Goal: Information Seeking & Learning: Learn about a topic

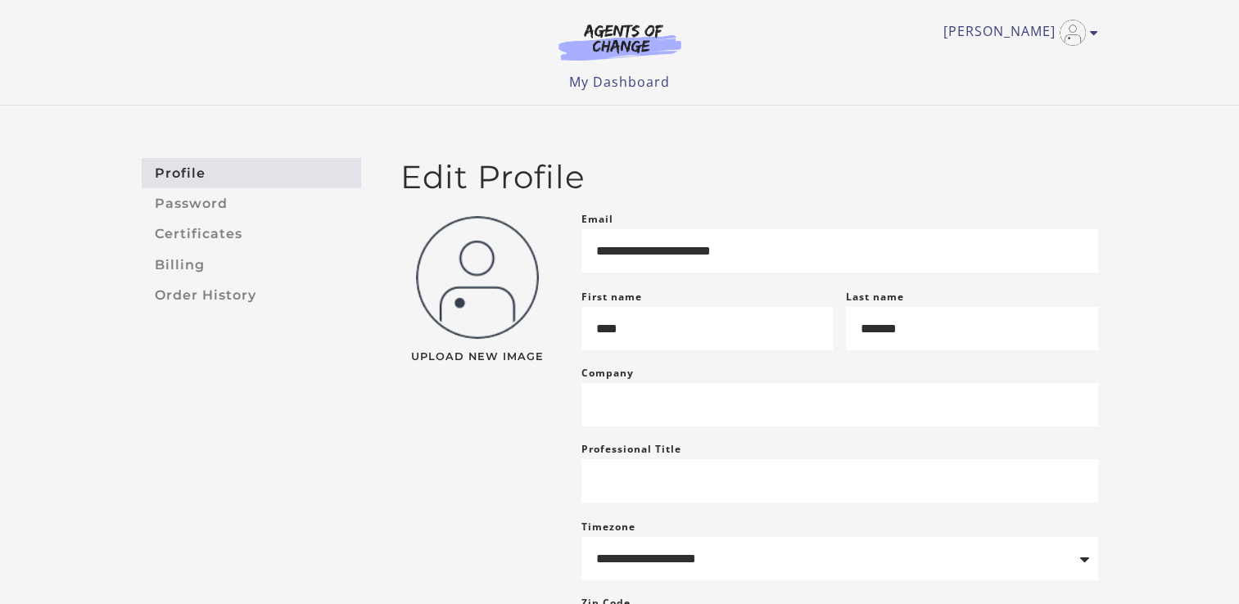
click at [645, 44] on img at bounding box center [619, 42] width 157 height 38
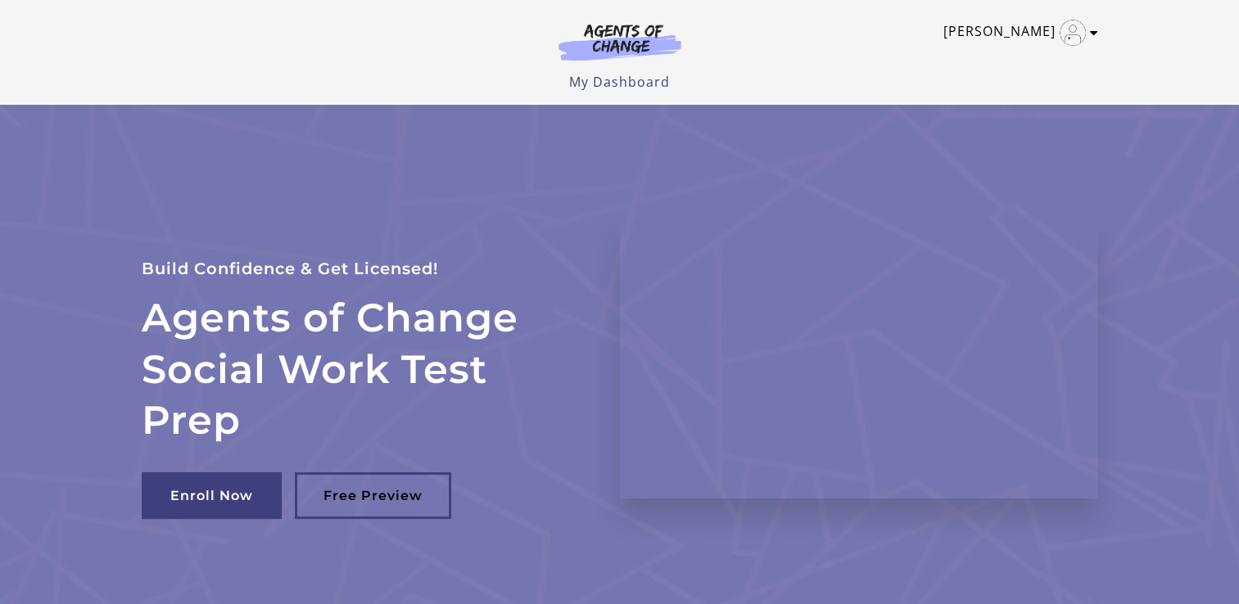
click at [1095, 35] on icon "Toggle menu" at bounding box center [1094, 32] width 8 height 13
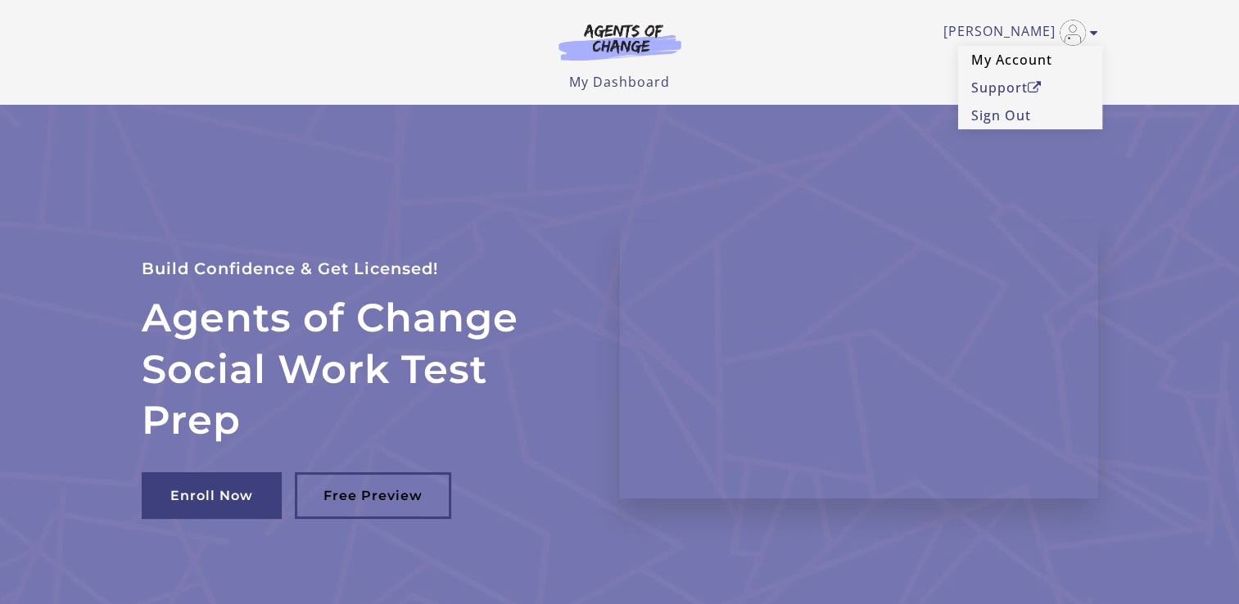
click at [1002, 68] on link "My Account" at bounding box center [1030, 60] width 144 height 28
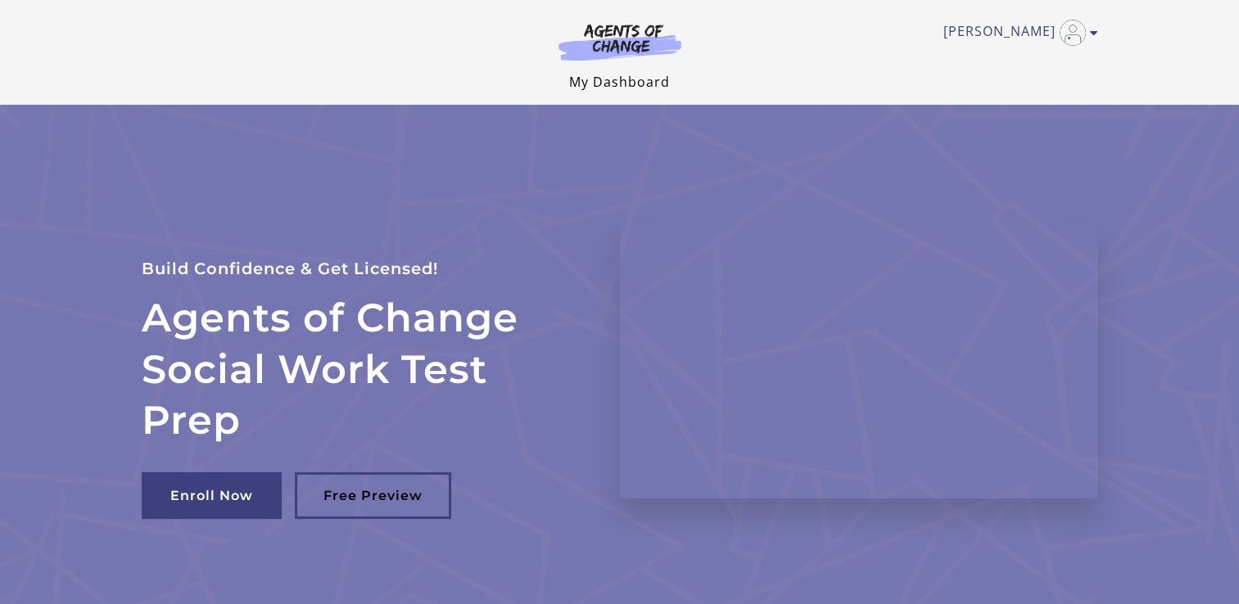
click at [616, 87] on link "My Dashboard" at bounding box center [619, 82] width 101 height 18
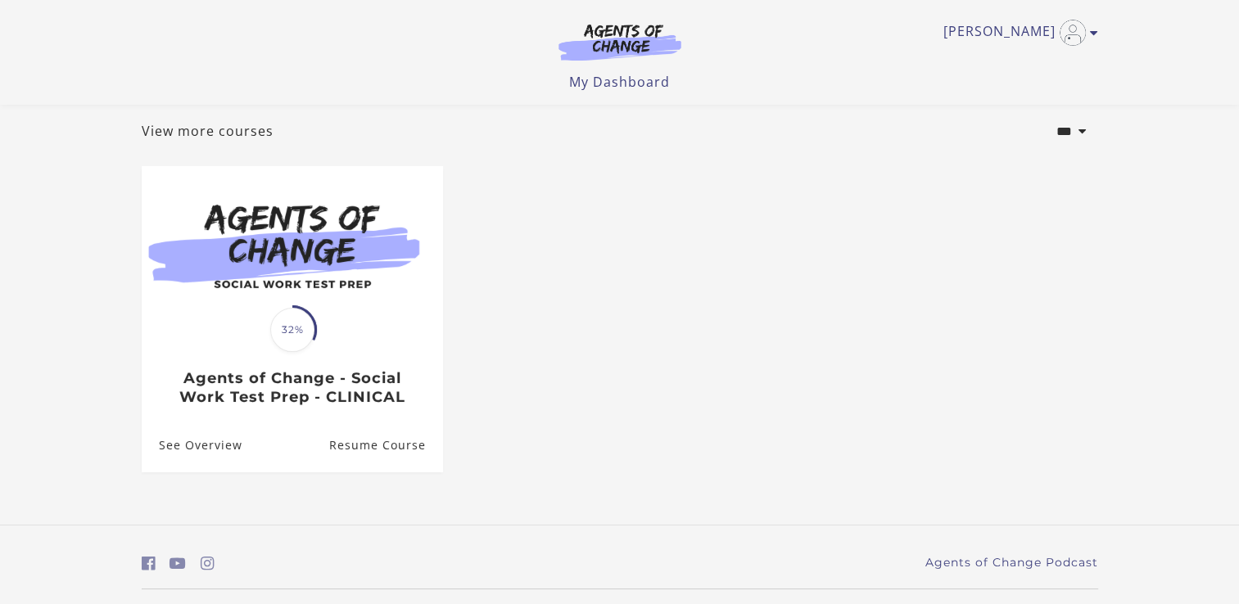
scroll to position [107, 0]
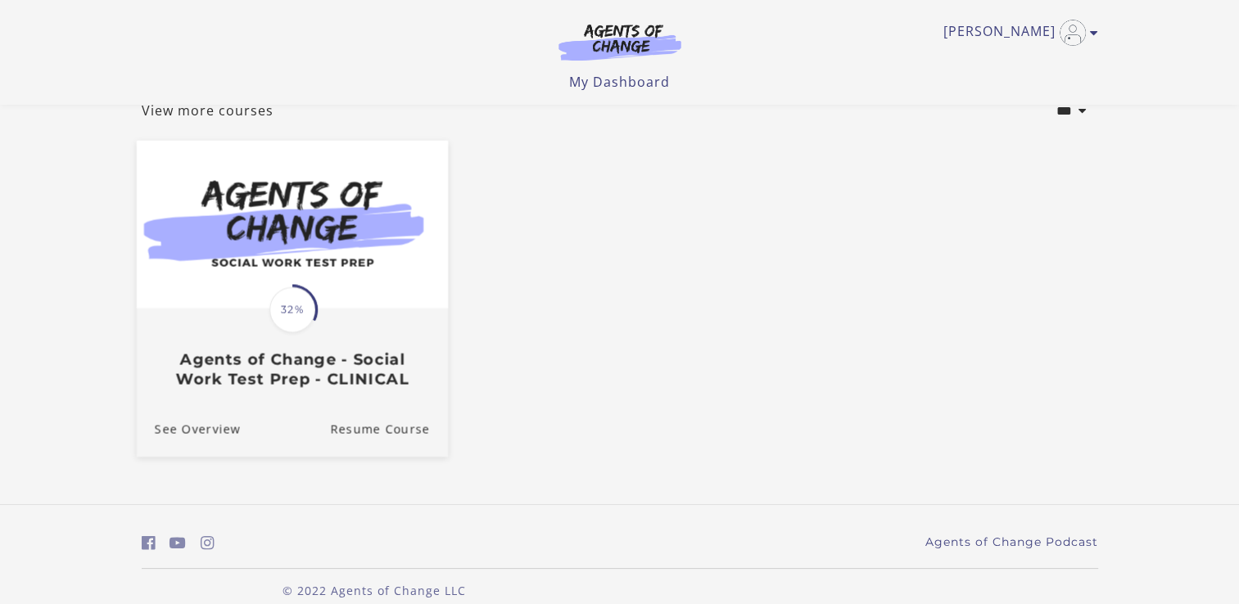
click at [295, 251] on img at bounding box center [291, 225] width 311 height 168
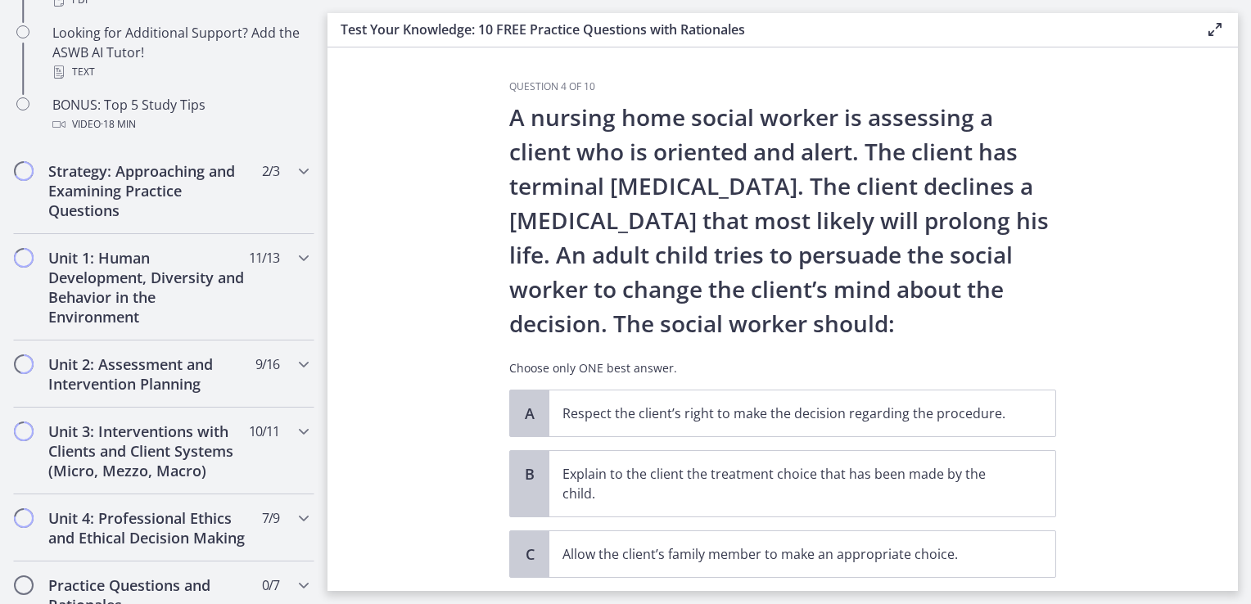
scroll to position [1017, 0]
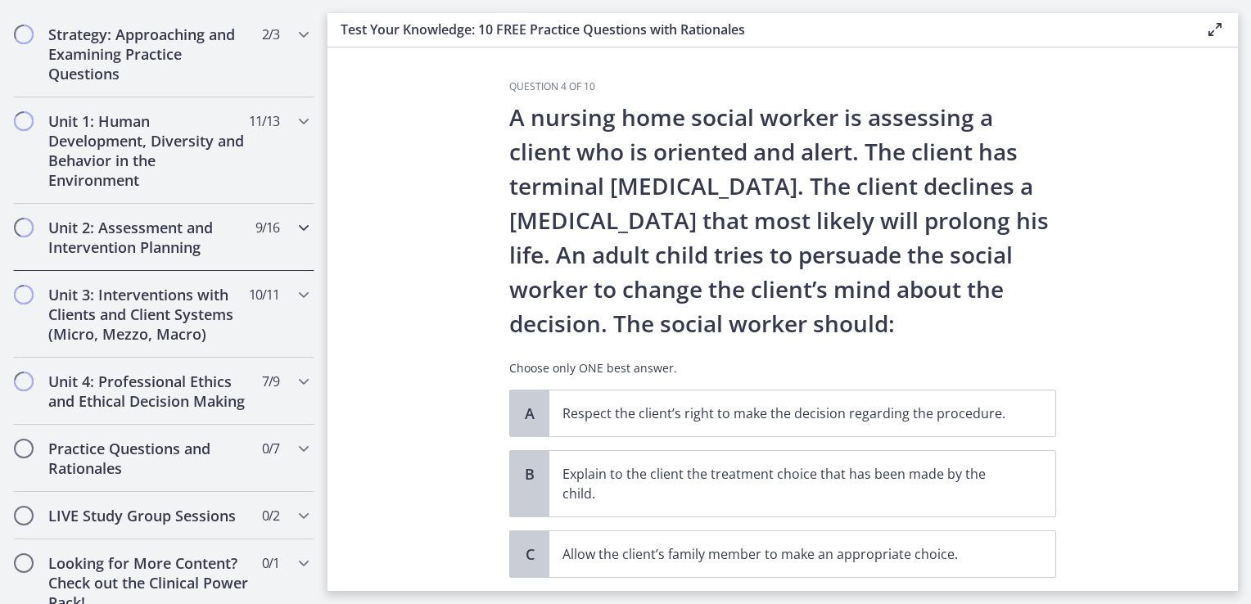
click at [294, 224] on icon "Chapters" at bounding box center [304, 228] width 20 height 20
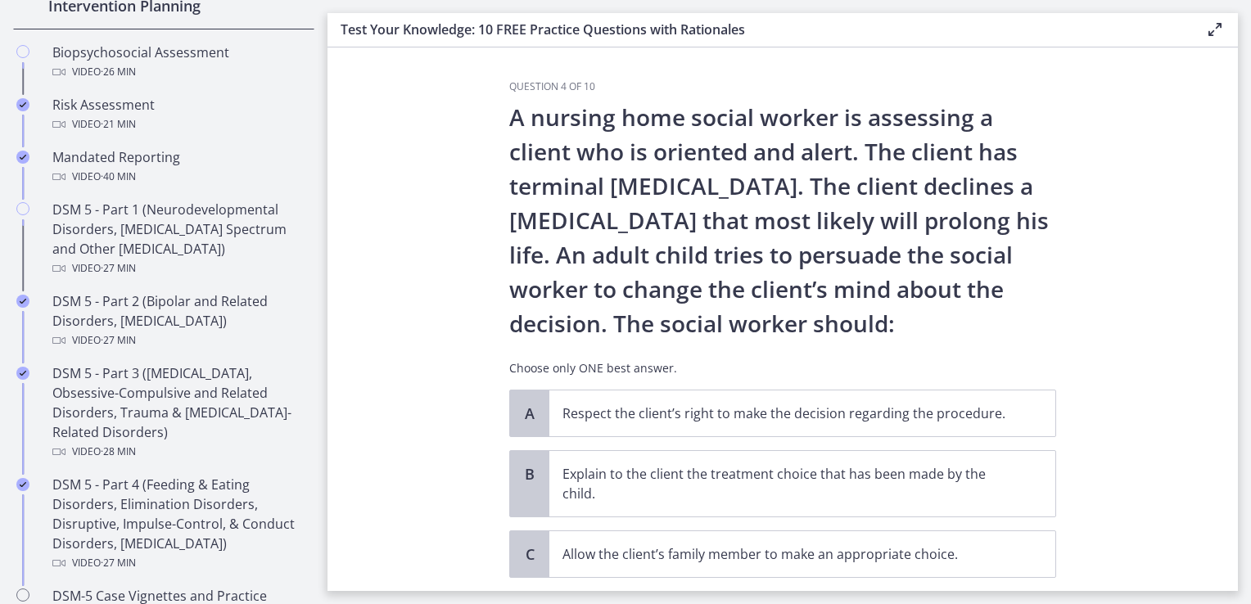
scroll to position [616, 0]
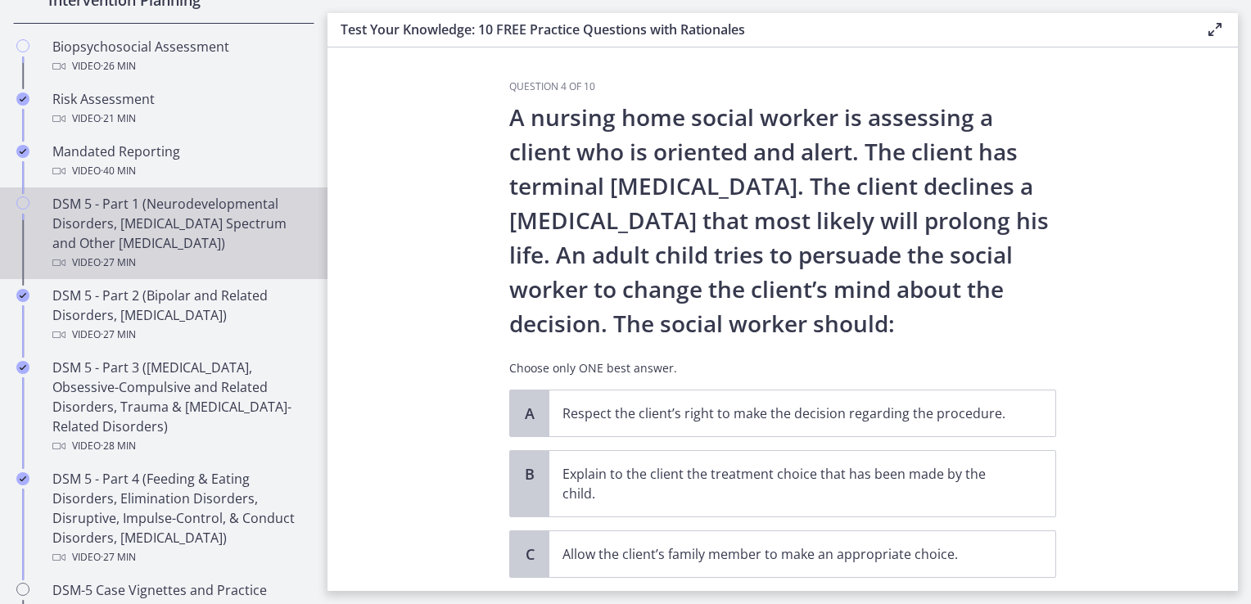
click at [180, 230] on div "DSM 5 - Part 1 (Neurodevelopmental Disorders, Schizophrenia Spectrum and Other …" at bounding box center [180, 233] width 256 height 79
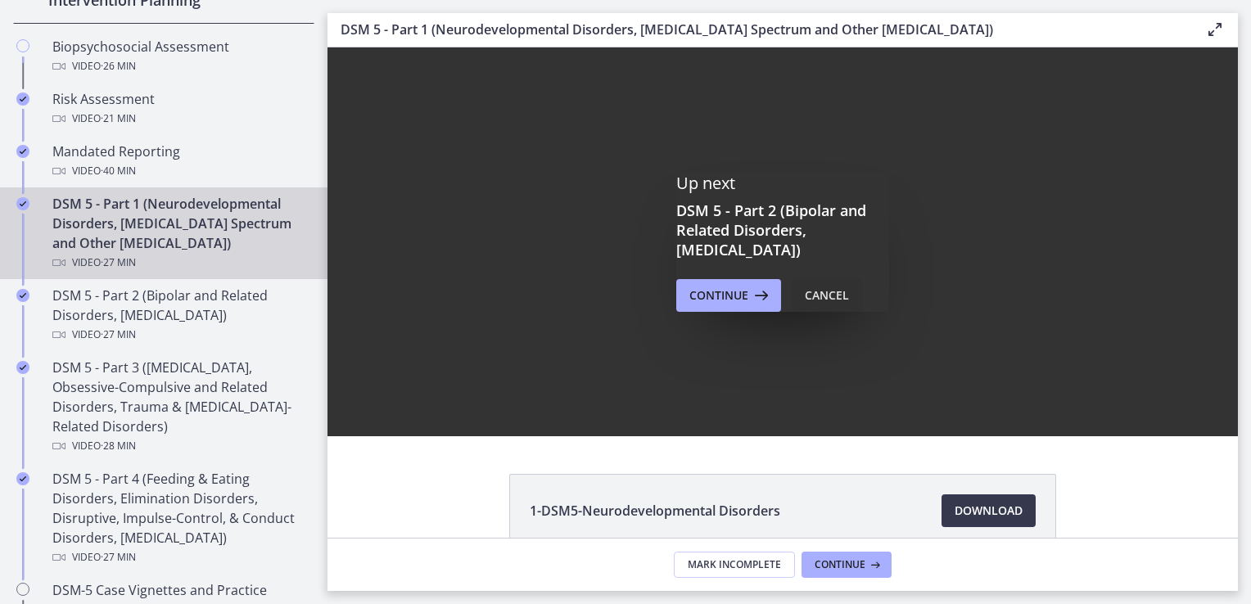
click at [812, 298] on div "Cancel" at bounding box center [827, 296] width 44 height 20
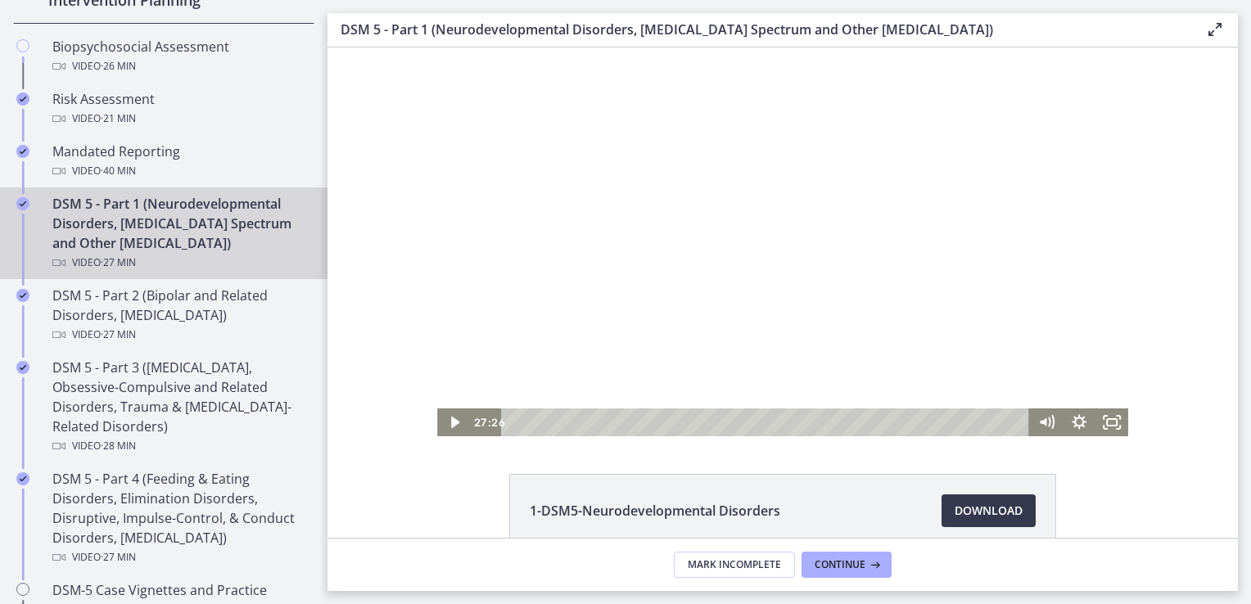
click at [521, 422] on div "Playbar" at bounding box center [768, 423] width 509 height 28
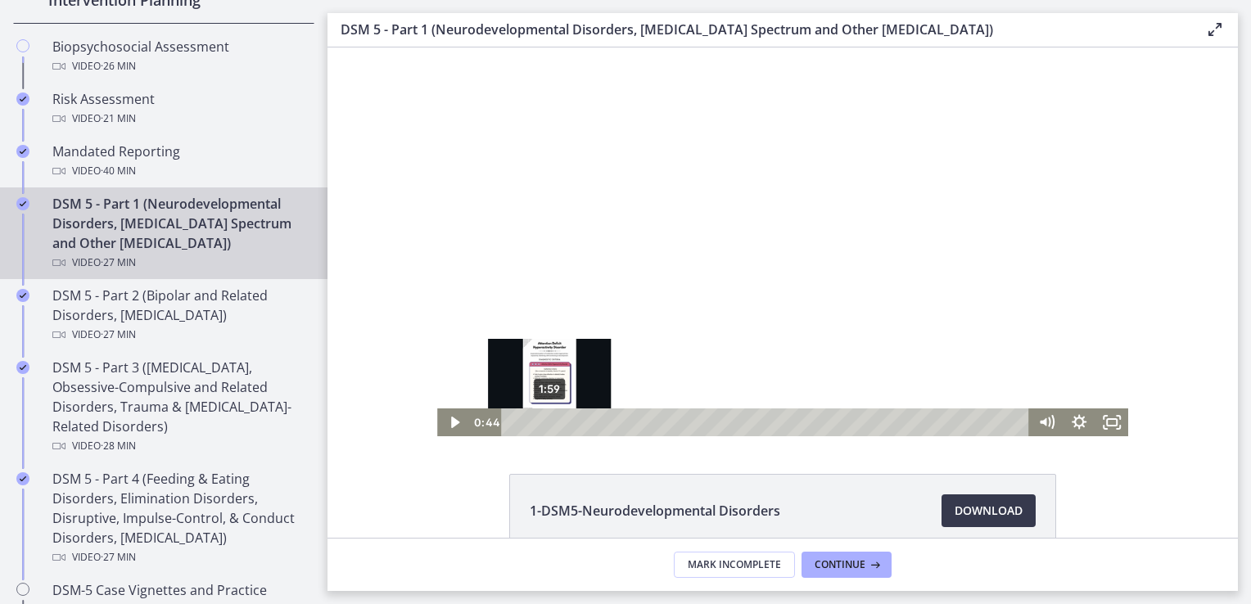
click at [544, 423] on div "1:59" at bounding box center [768, 423] width 509 height 28
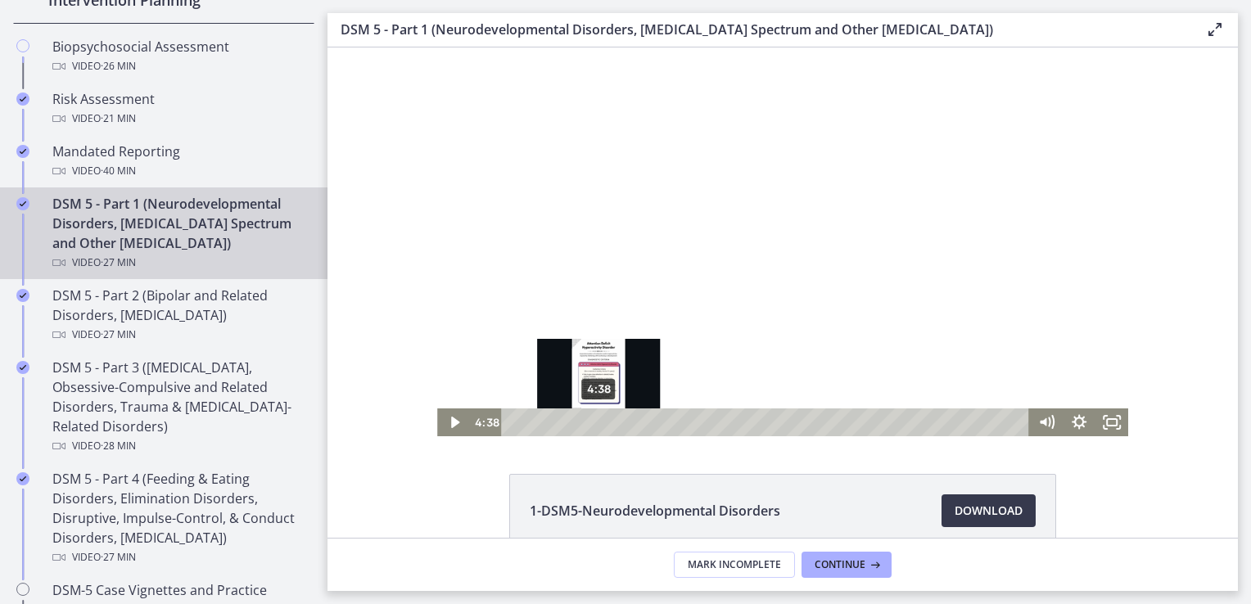
click at [593, 427] on div "4:38" at bounding box center [768, 423] width 509 height 28
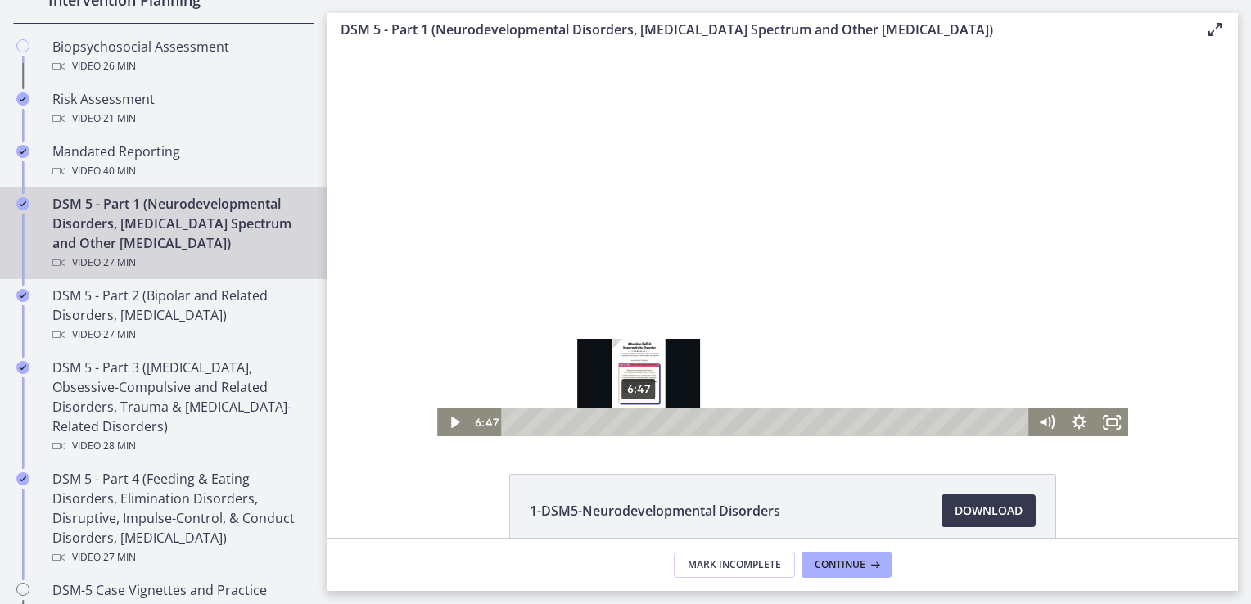
click at [633, 420] on div "6:47" at bounding box center [768, 423] width 509 height 28
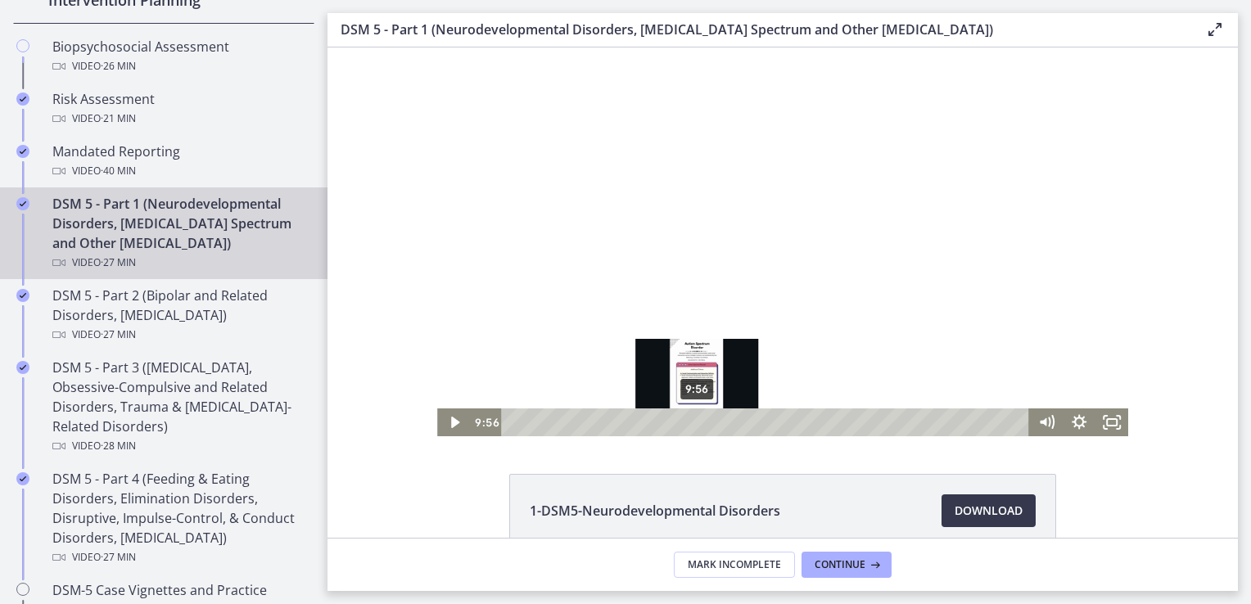
click at [691, 426] on div "9:56" at bounding box center [768, 423] width 509 height 28
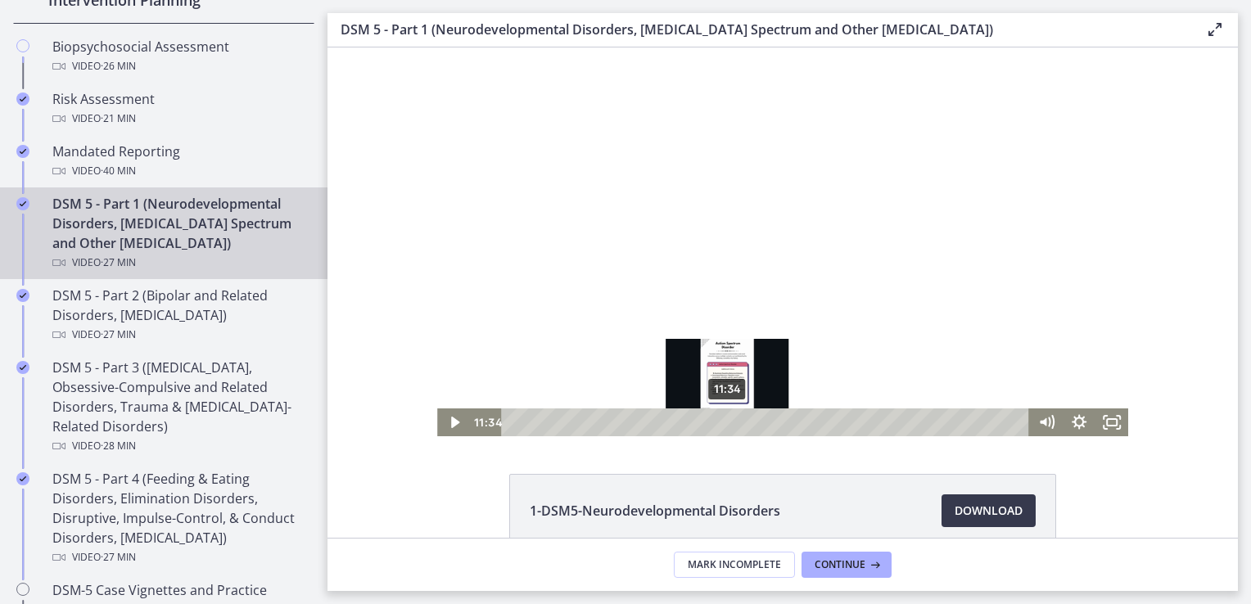
click at [722, 423] on div "11:34" at bounding box center [768, 423] width 509 height 28
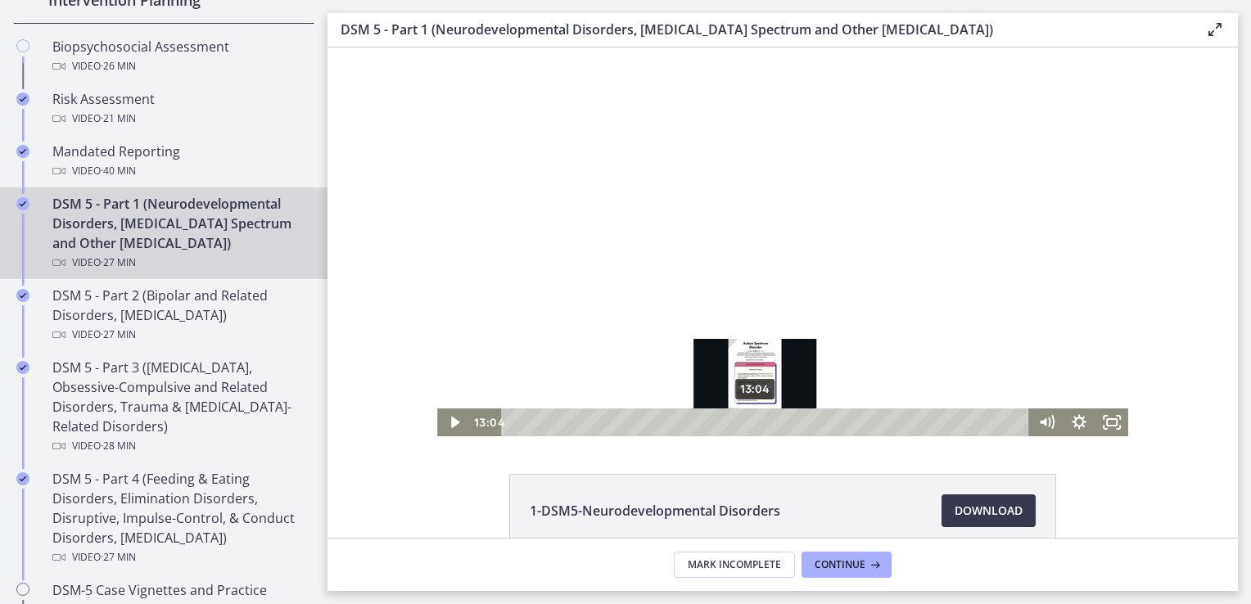
click at [749, 422] on div "13:04" at bounding box center [768, 423] width 509 height 28
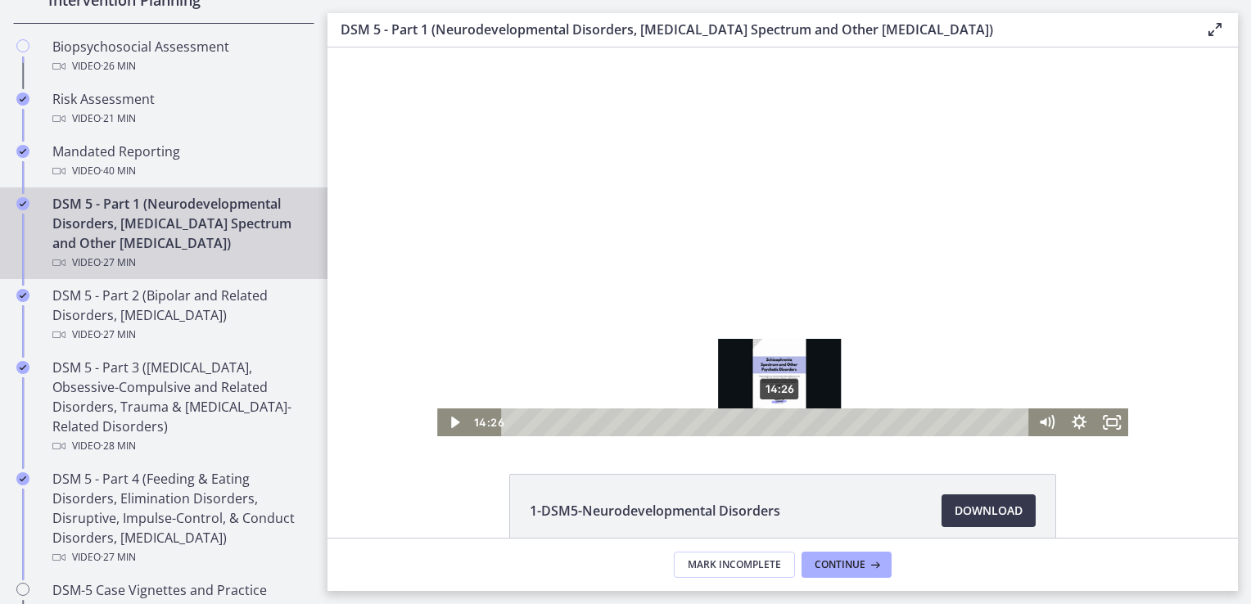
click at [775, 420] on div "14:26" at bounding box center [768, 423] width 509 height 28
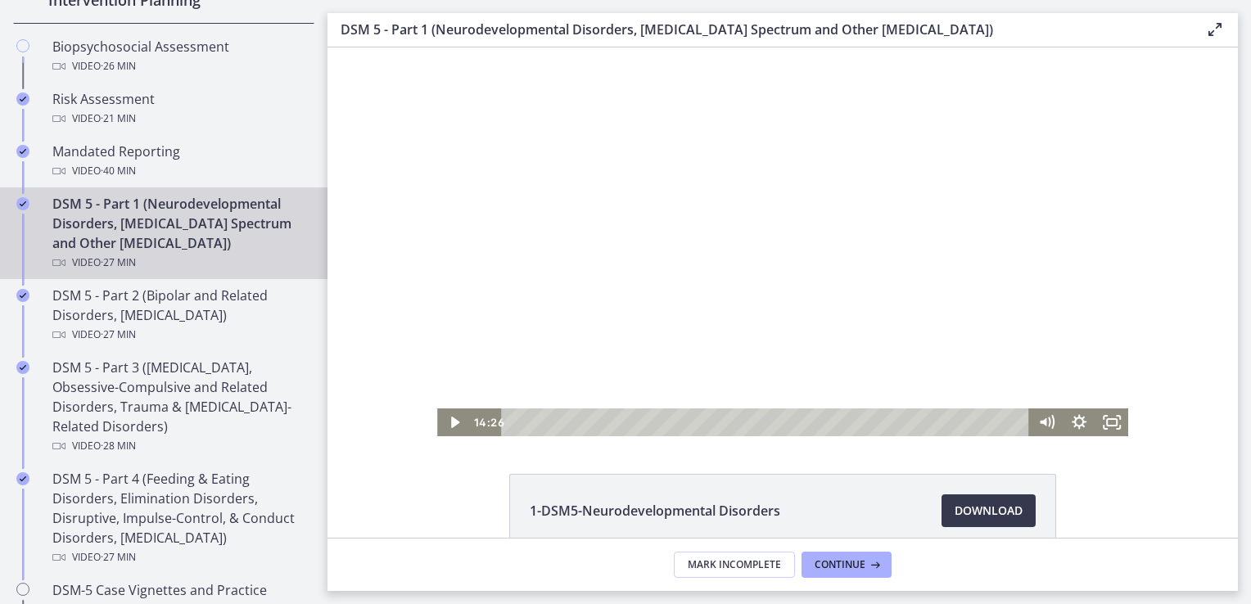
click at [746, 228] on div at bounding box center [782, 242] width 691 height 389
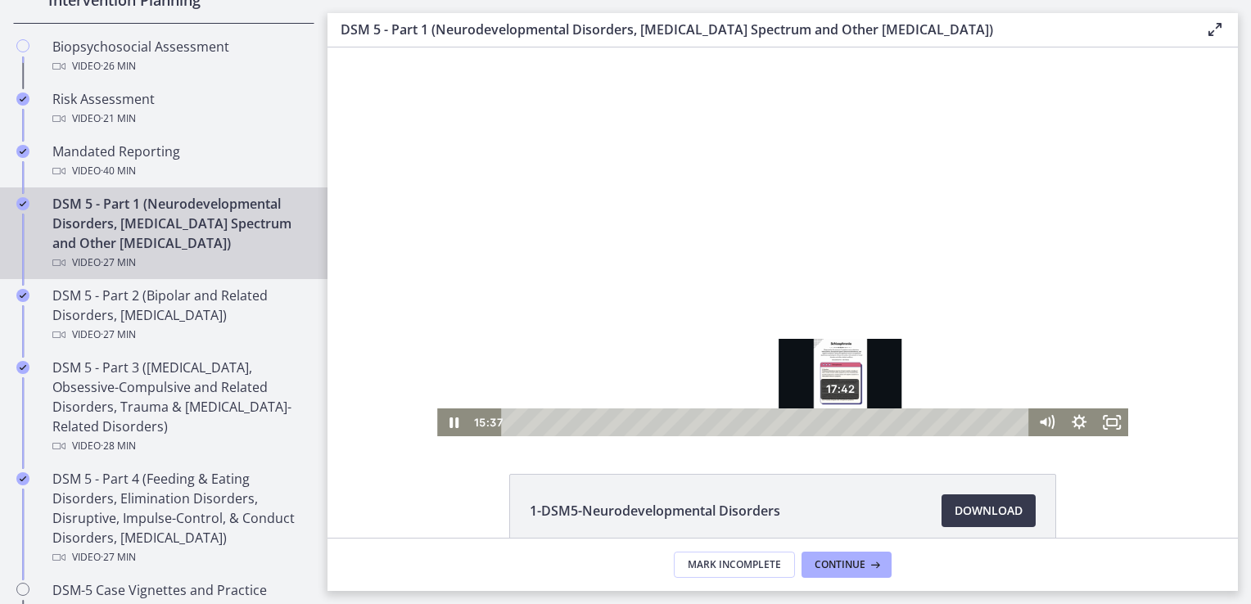
click at [835, 424] on div "17:42" at bounding box center [768, 423] width 509 height 28
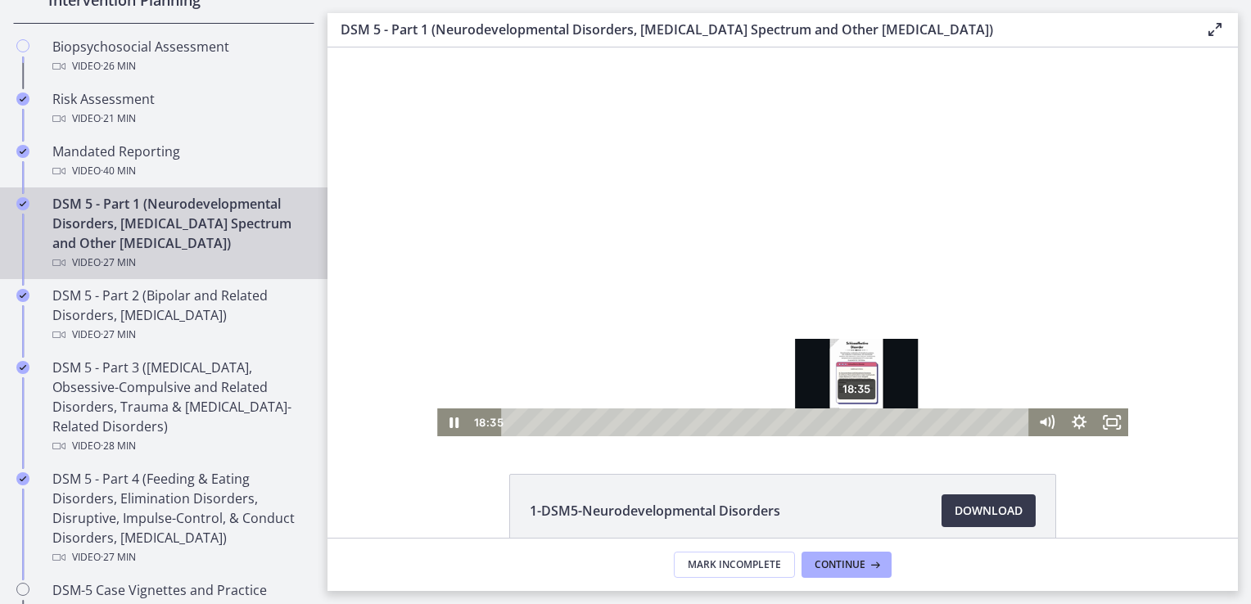
click at [852, 421] on div "18:35" at bounding box center [768, 423] width 509 height 28
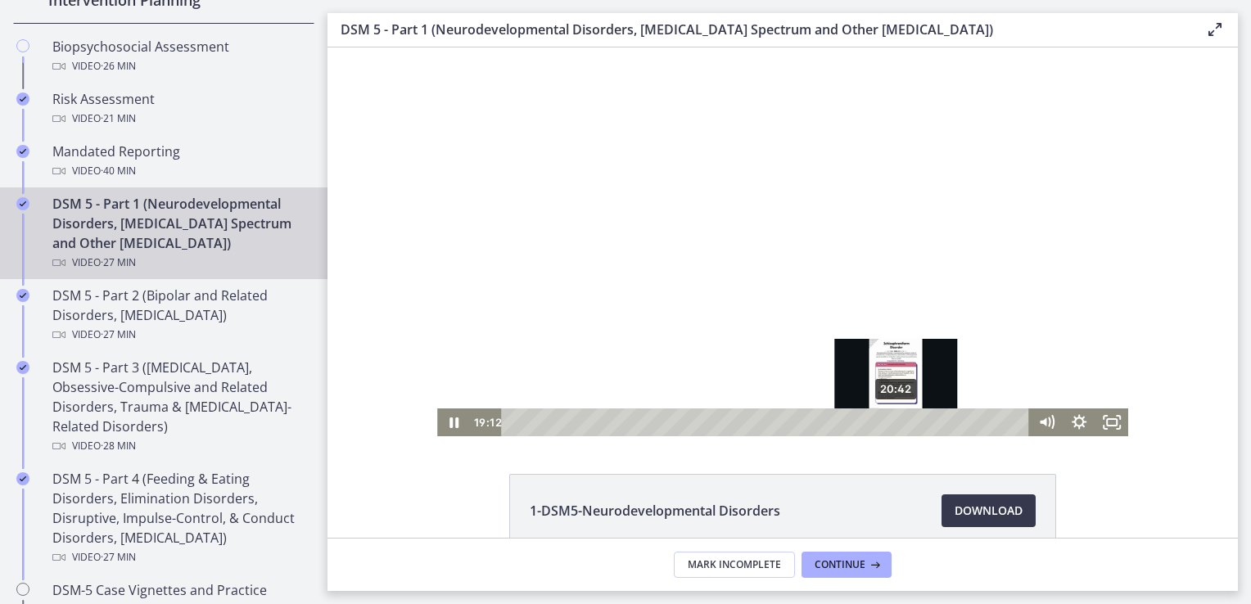
click at [891, 420] on div "20:42" at bounding box center [768, 423] width 509 height 28
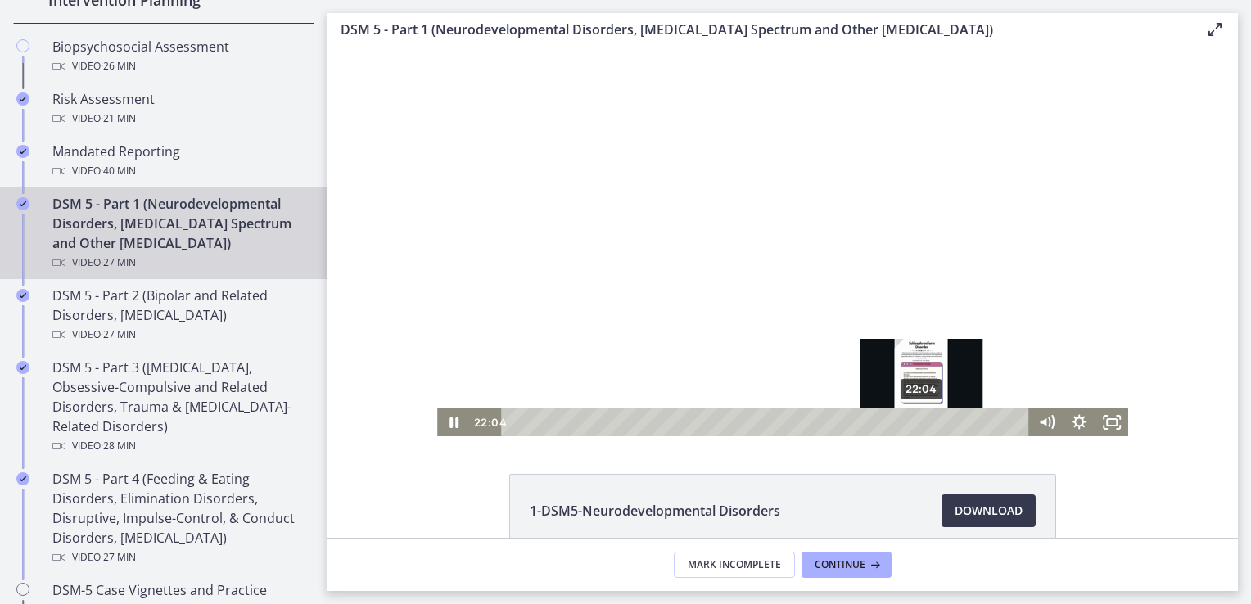
click at [916, 419] on div "22:04" at bounding box center [768, 423] width 509 height 28
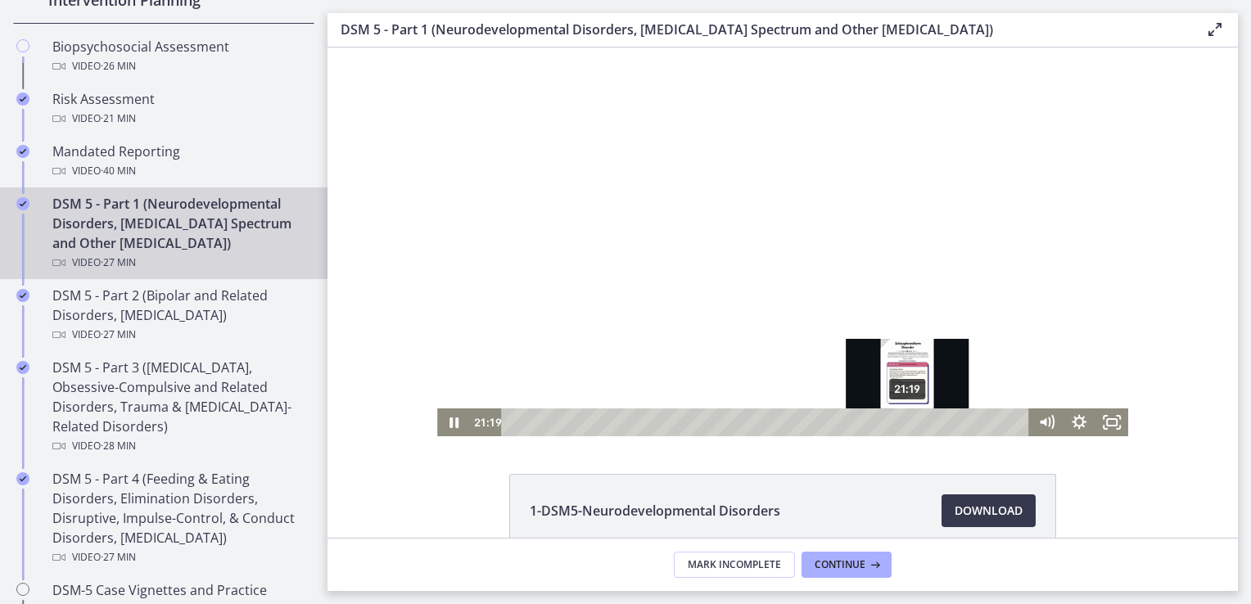
click at [903, 420] on div "21:19" at bounding box center [768, 423] width 509 height 28
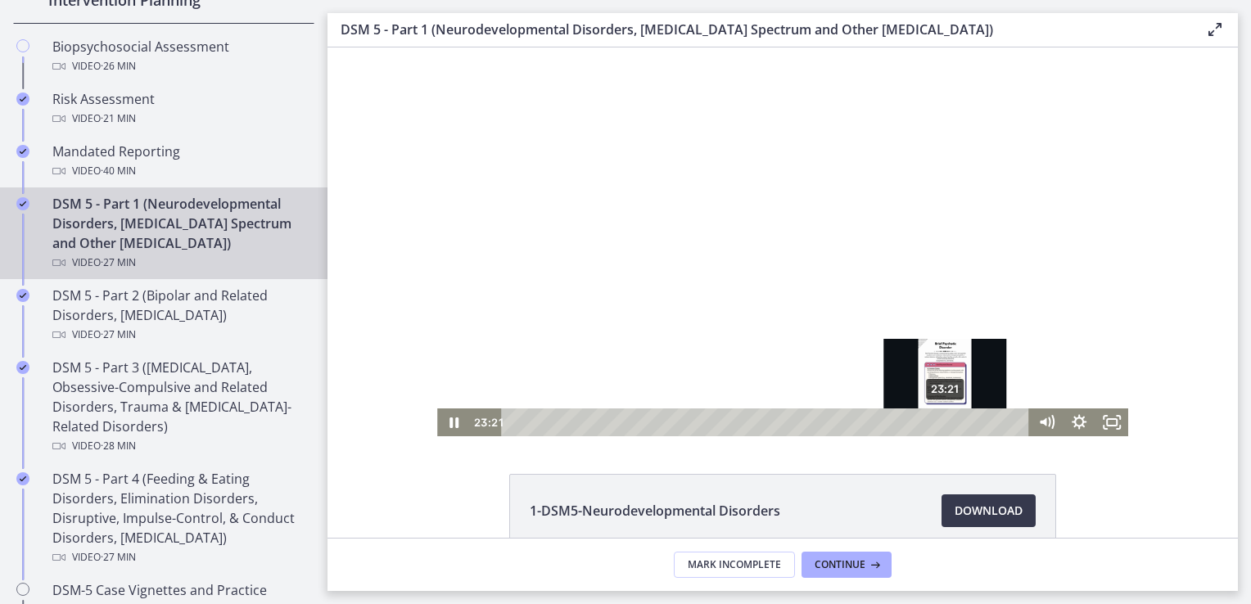
click at [940, 425] on div "23:21" at bounding box center [768, 423] width 509 height 28
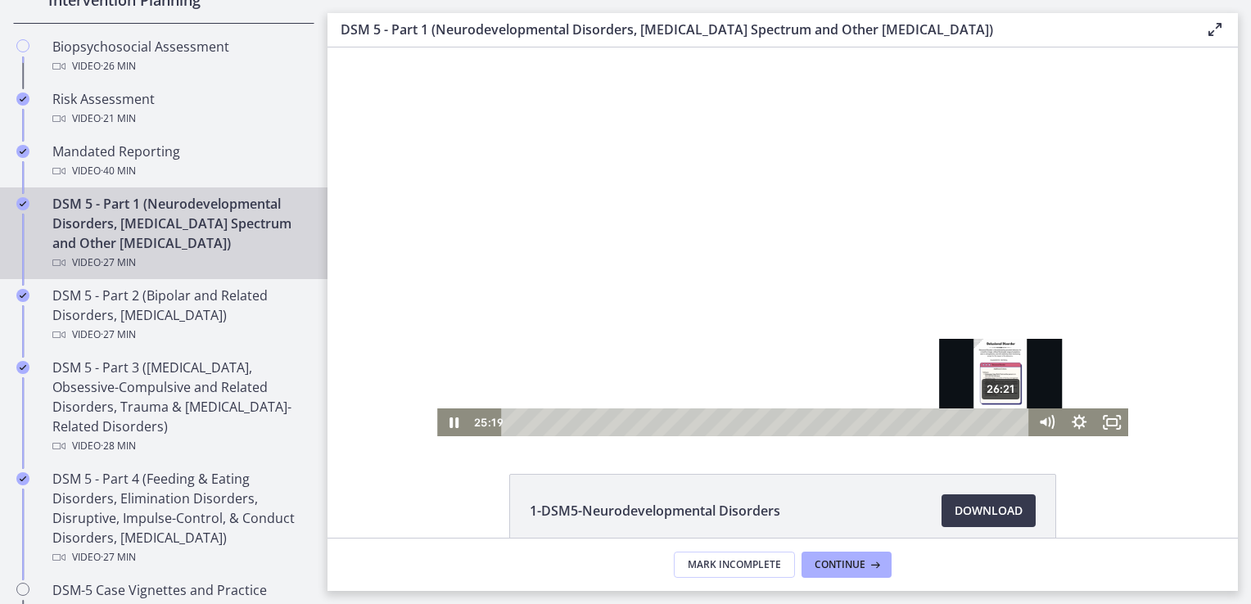
click at [996, 418] on div "26:21" at bounding box center [768, 423] width 509 height 28
click at [1007, 421] on div "26:56" at bounding box center [768, 423] width 509 height 28
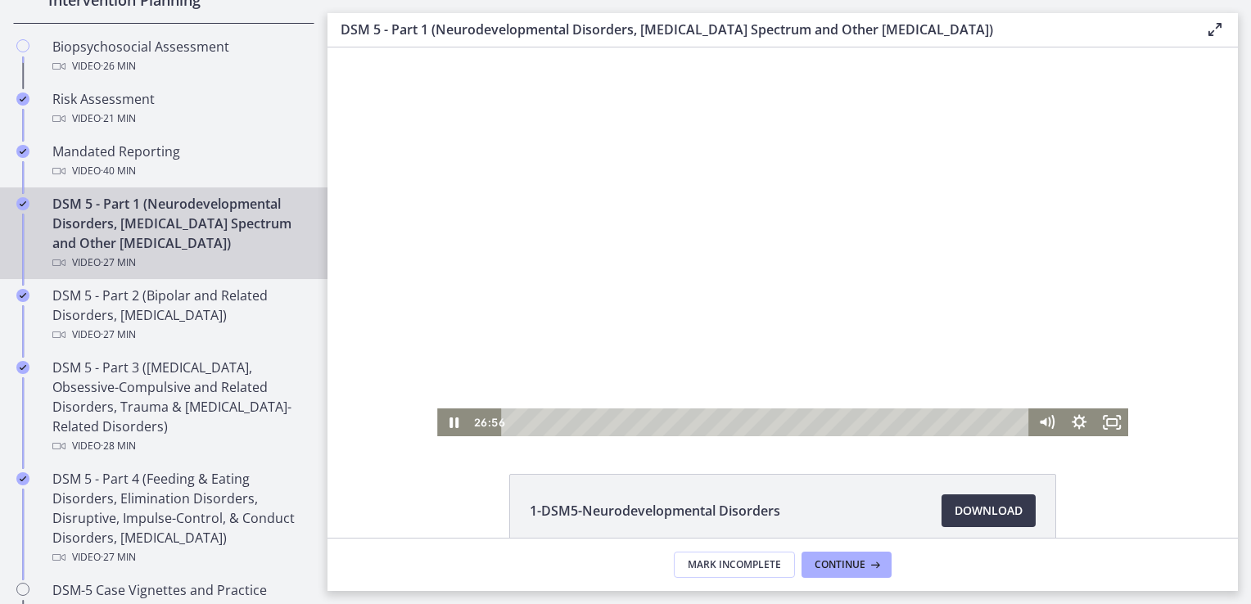
click at [750, 260] on div at bounding box center [782, 242] width 691 height 389
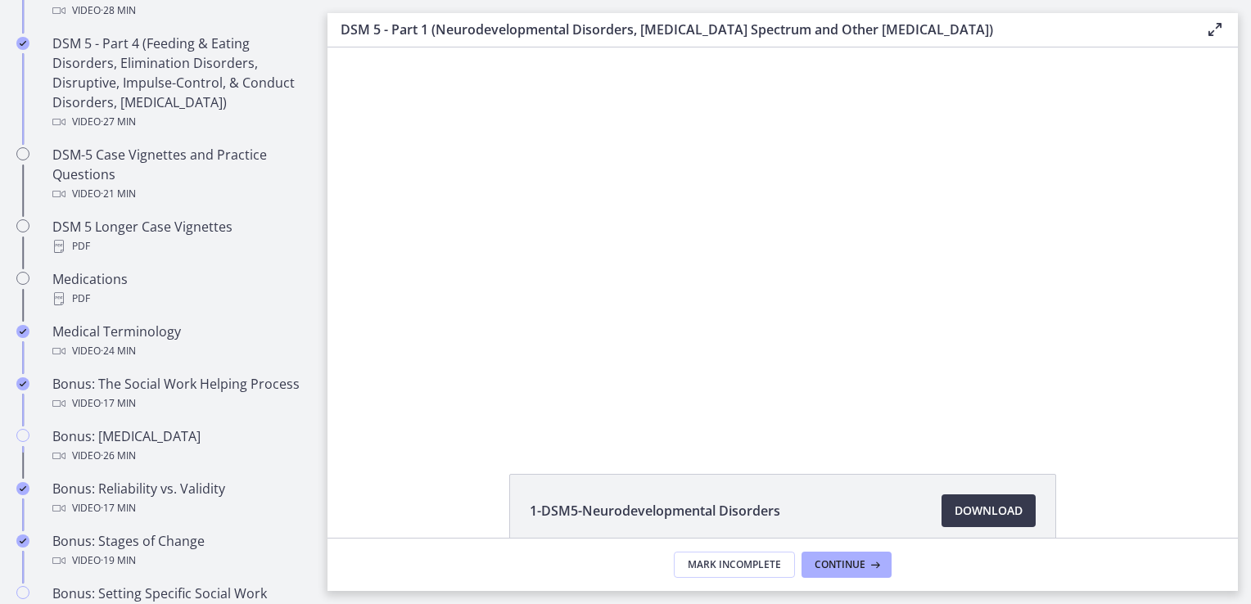
scroll to position [1063, 0]
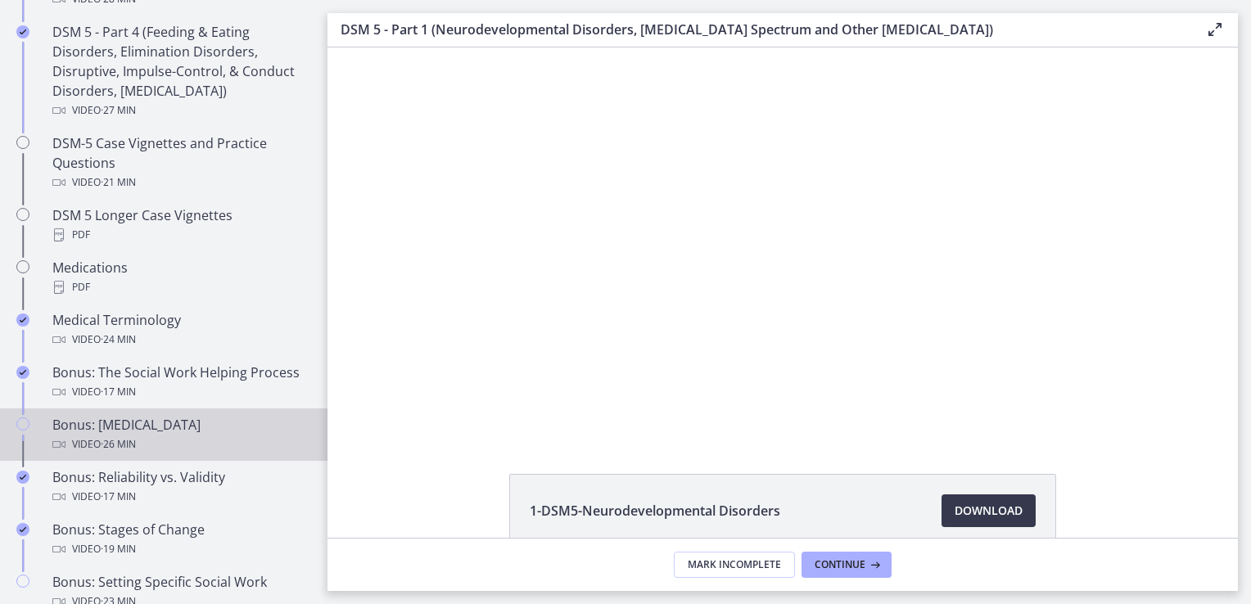
click at [98, 444] on div "Bonus: Personality Disorders Video · 26 min" at bounding box center [180, 434] width 256 height 39
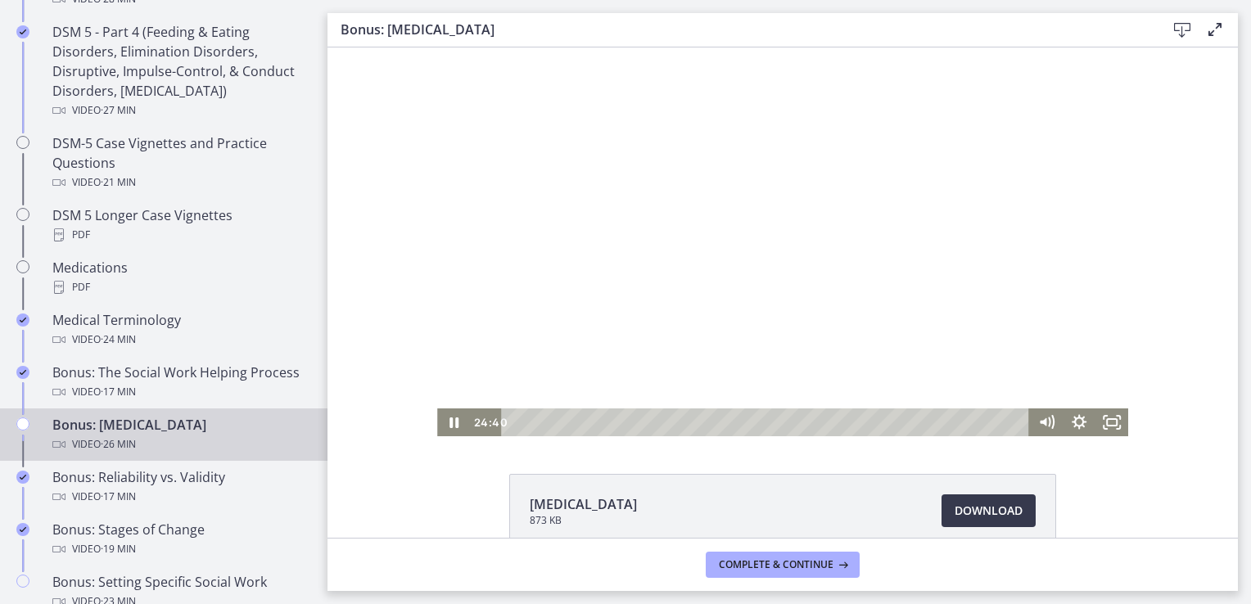
click at [626, 423] on div "Playbar" at bounding box center [768, 423] width 509 height 28
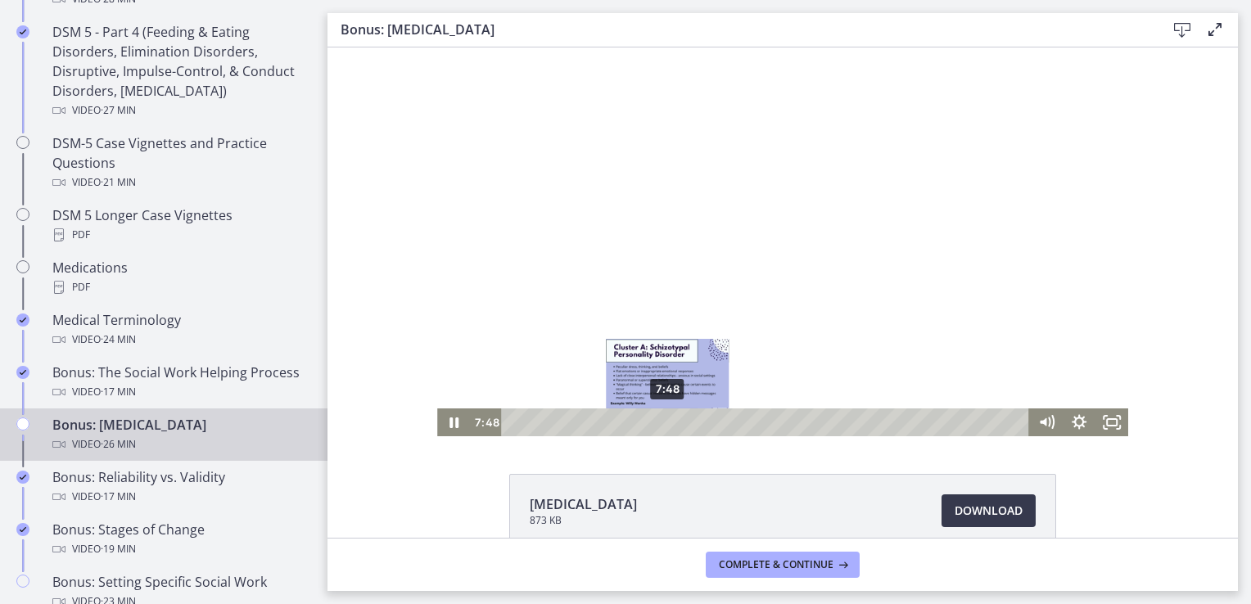
click at [662, 418] on div "7:48" at bounding box center [768, 423] width 509 height 28
click at [640, 422] on div "6:46" at bounding box center [768, 423] width 509 height 28
click at [665, 425] on div "7:58" at bounding box center [768, 423] width 509 height 28
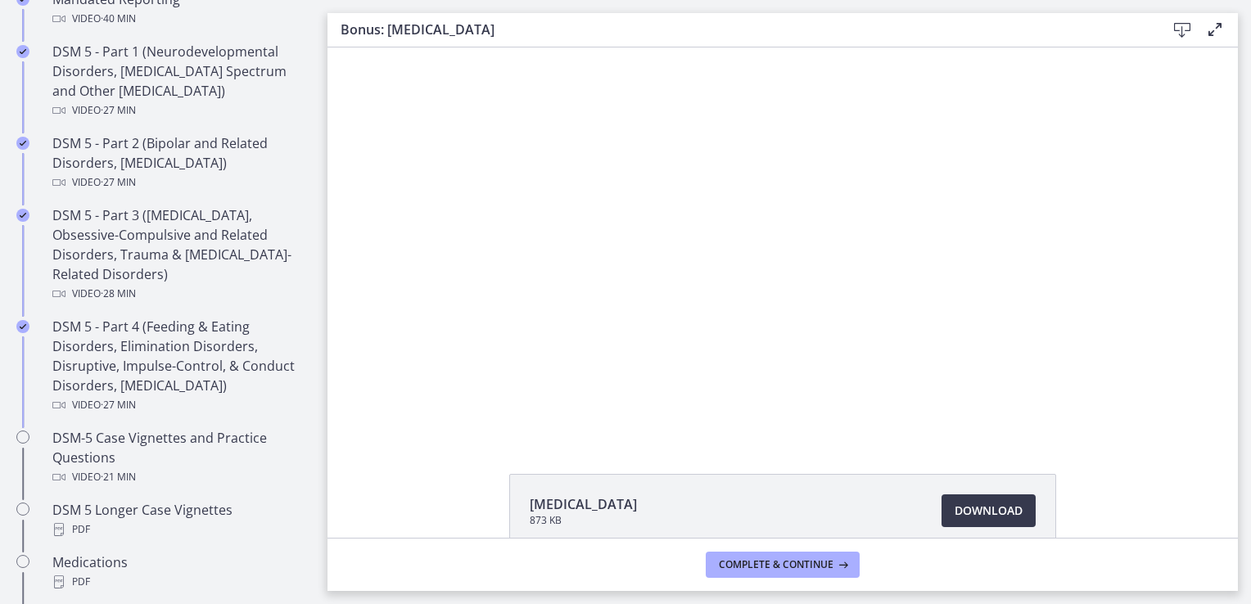
scroll to position [745, 0]
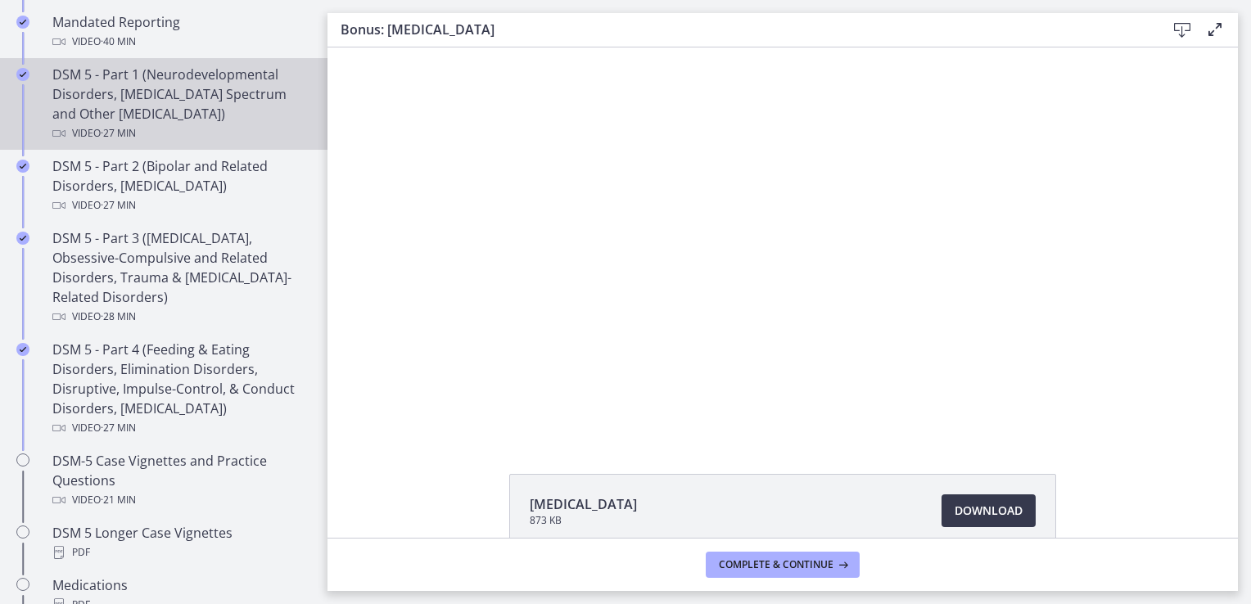
click at [184, 103] on div "DSM 5 - Part 1 (Neurodevelopmental Disorders, Schizophrenia Spectrum and Other …" at bounding box center [180, 104] width 256 height 79
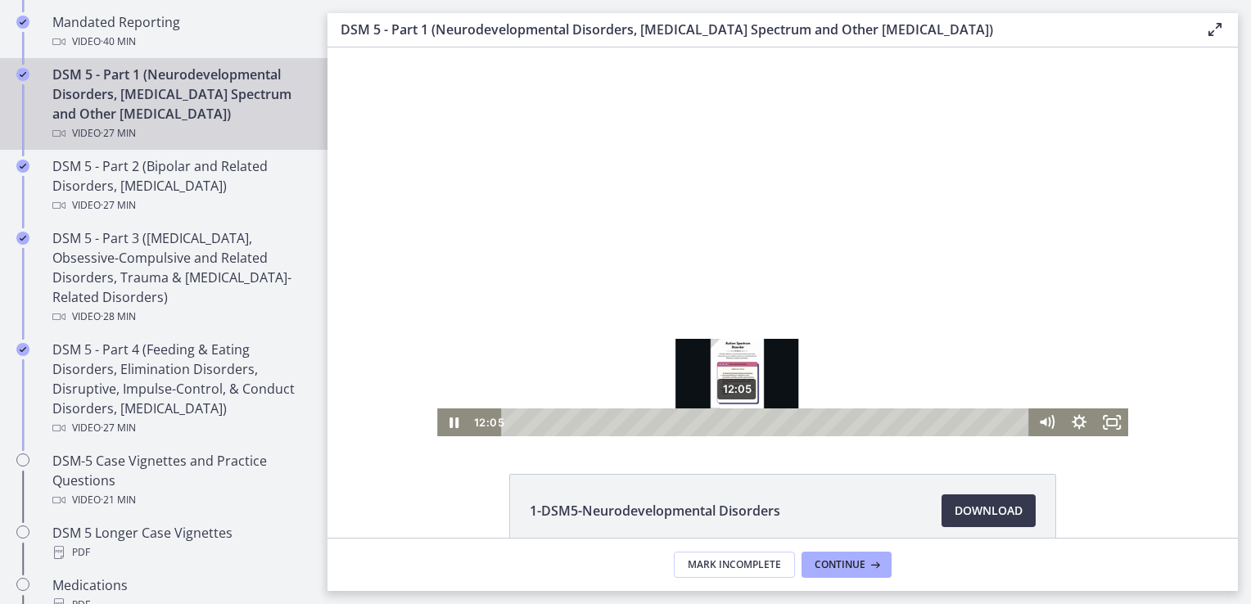
click at [731, 421] on div "12:05" at bounding box center [768, 423] width 509 height 28
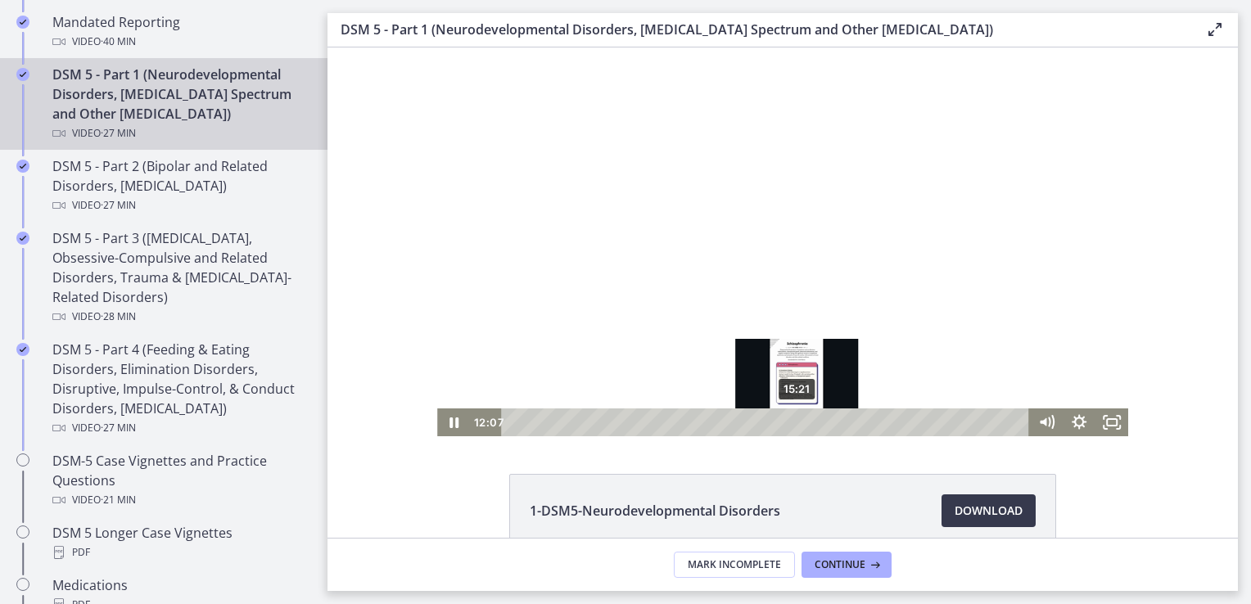
click at [792, 423] on div "15:21" at bounding box center [768, 423] width 509 height 28
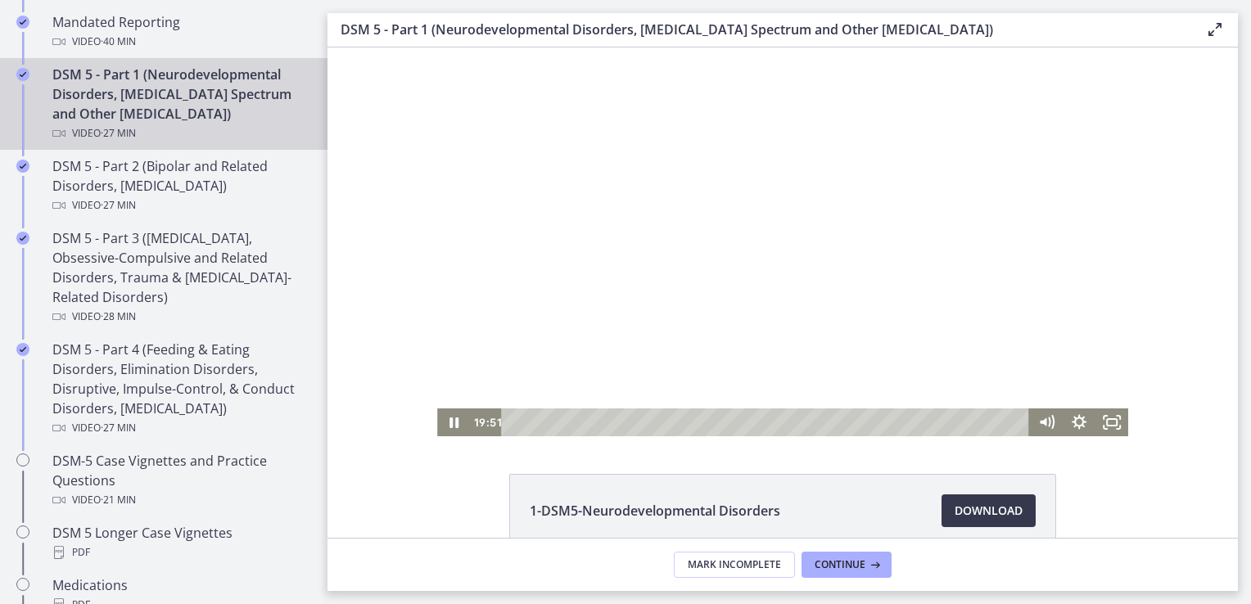
click at [768, 231] on div at bounding box center [782, 242] width 691 height 389
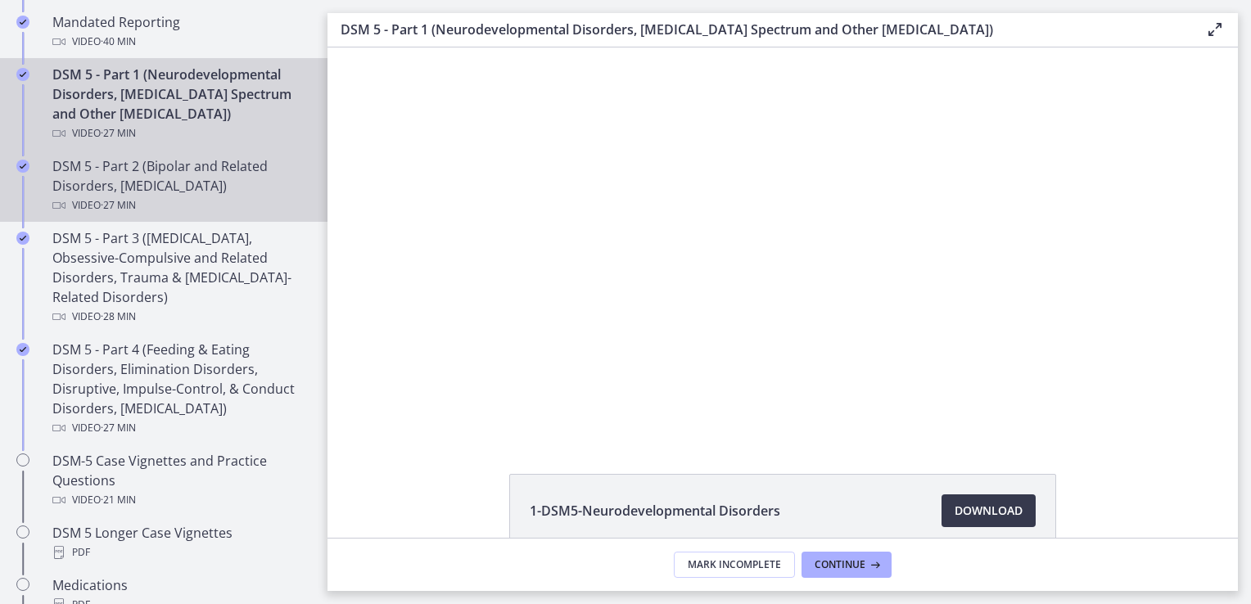
click at [171, 185] on div "DSM 5 - Part 2 (Bipolar and Related Disorders, Depressive Disorders) Video · 27…" at bounding box center [180, 185] width 256 height 59
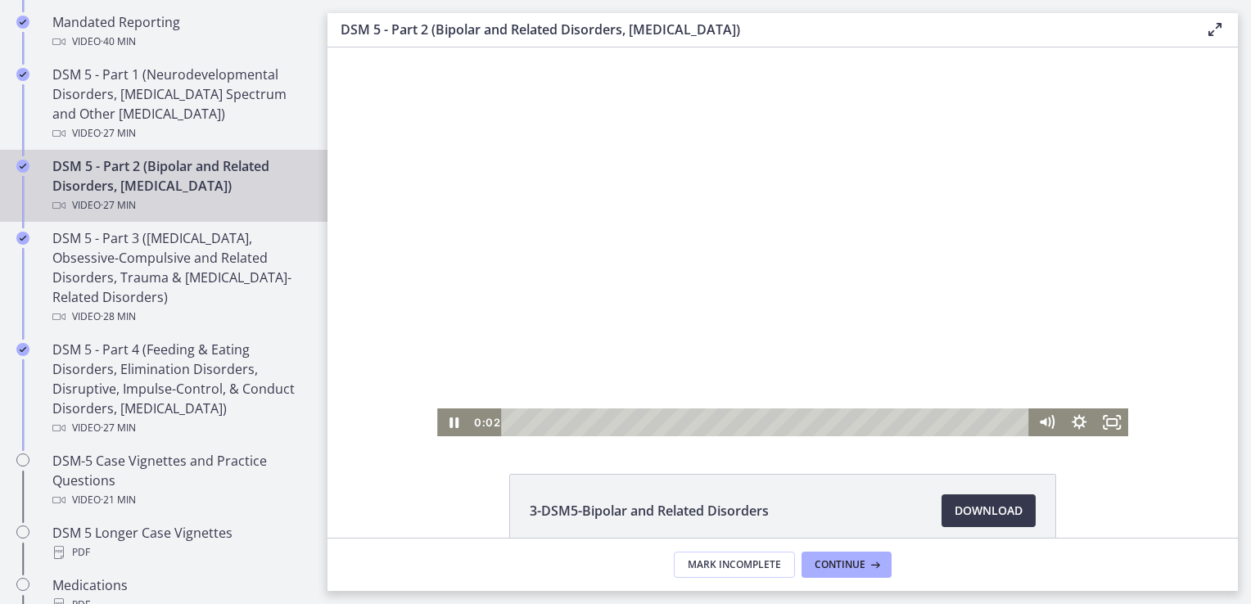
click at [737, 194] on div at bounding box center [782, 242] width 691 height 389
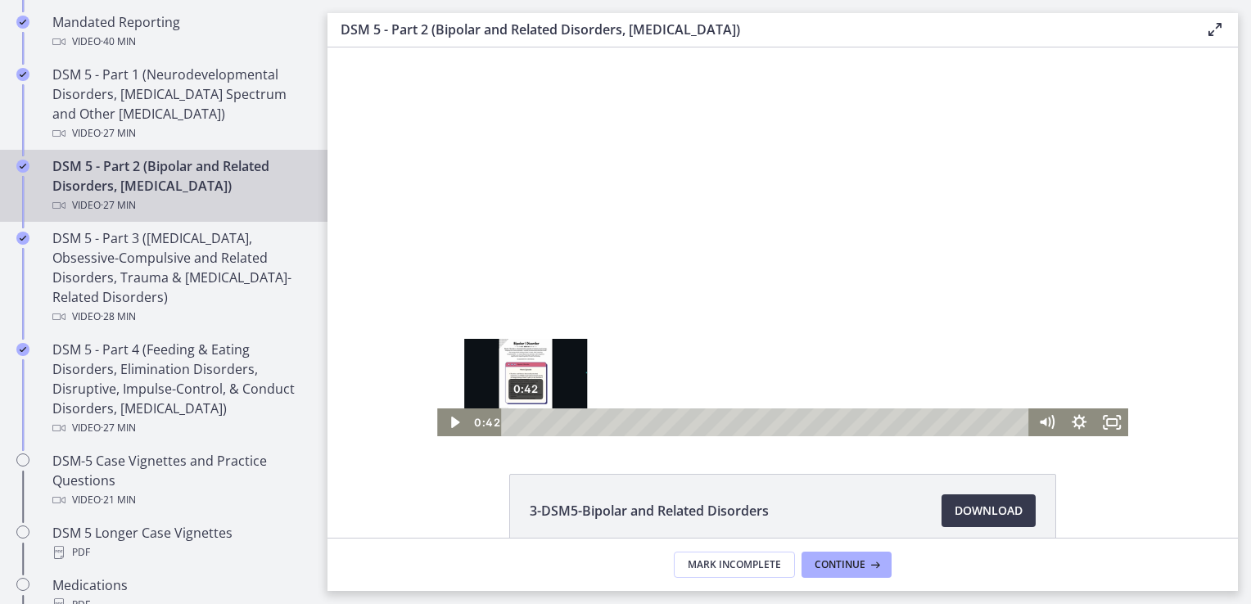
click at [520, 422] on div "0:42" at bounding box center [768, 423] width 509 height 28
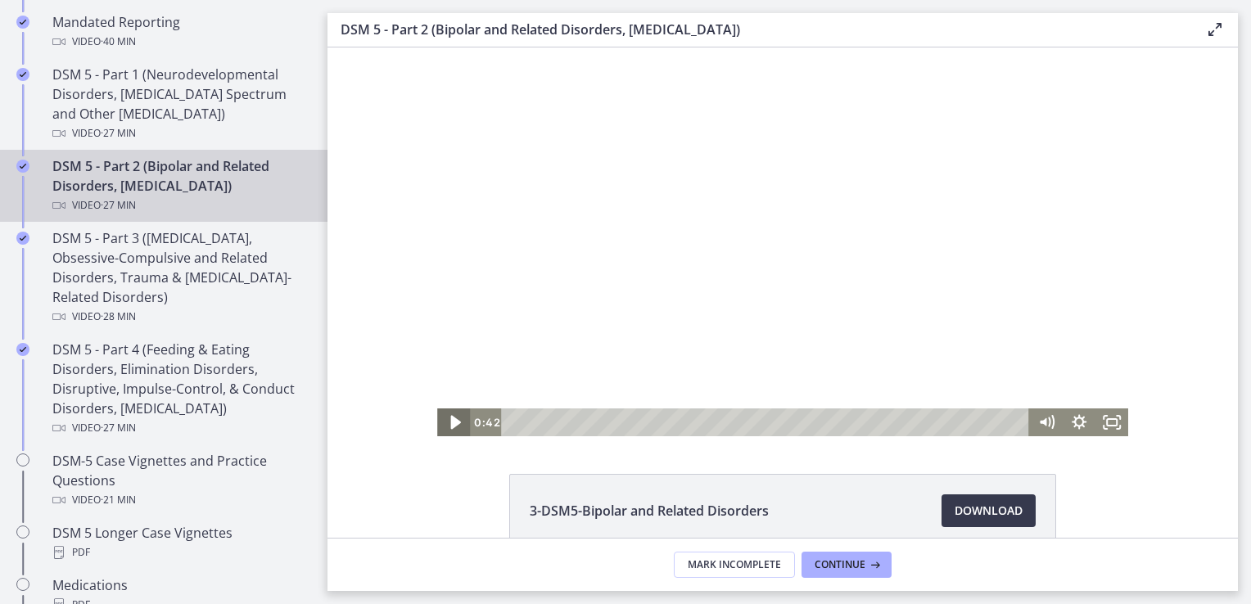
click at [455, 414] on icon "Play Video" at bounding box center [455, 423] width 39 height 34
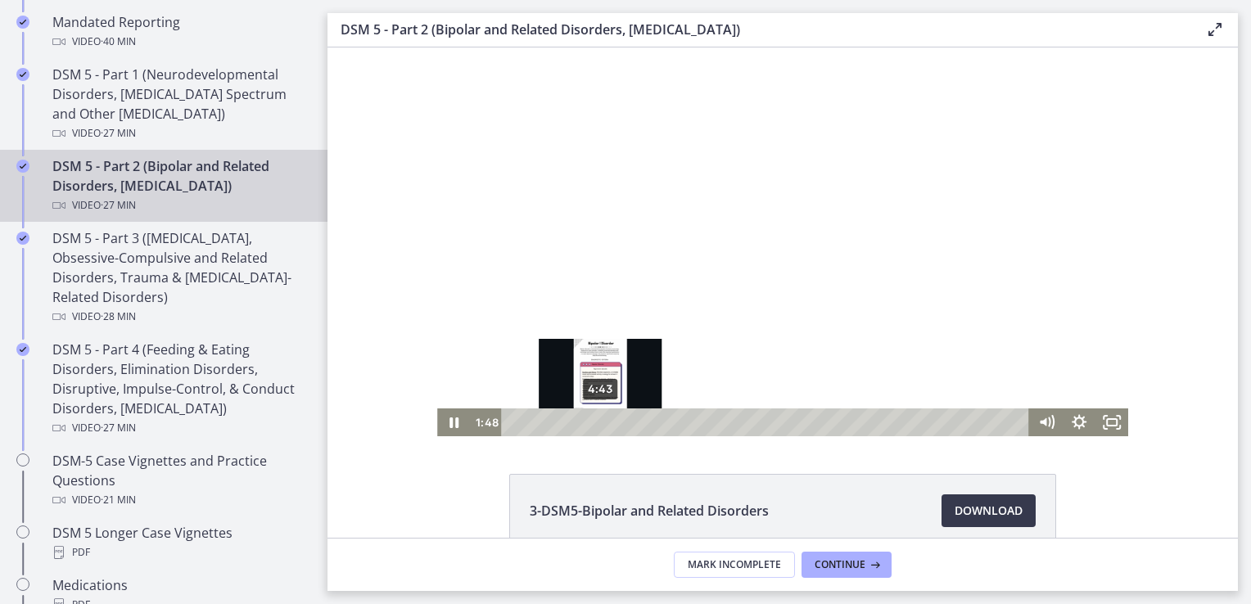
click at [595, 418] on div "4:43" at bounding box center [768, 423] width 509 height 28
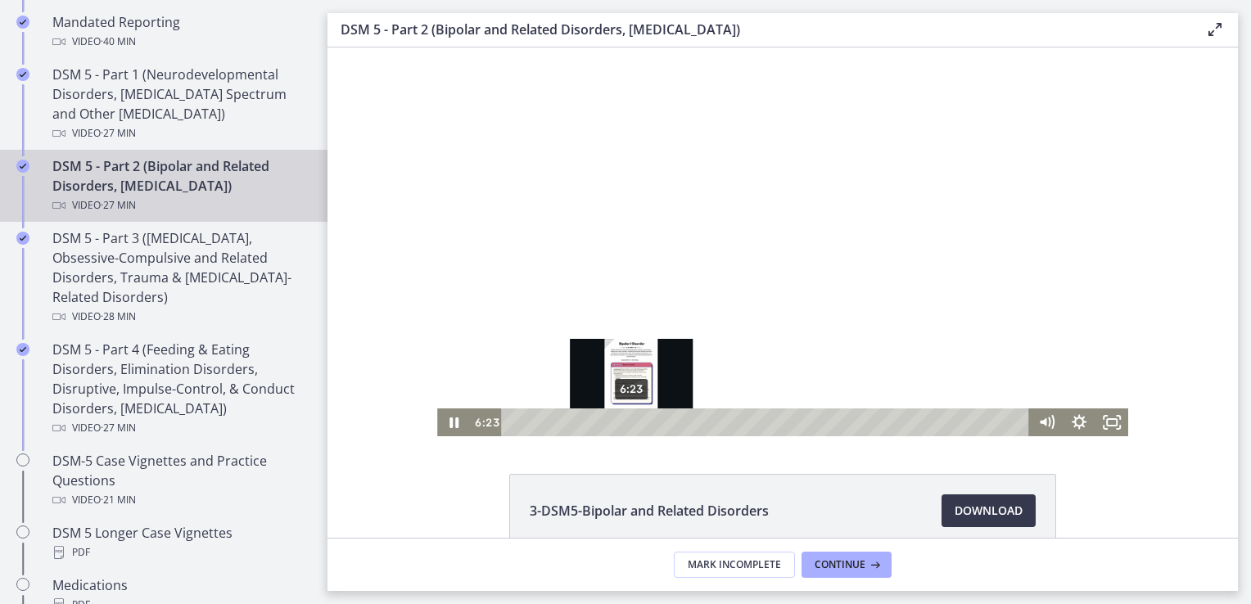
click at [626, 422] on div "6:23" at bounding box center [768, 423] width 509 height 28
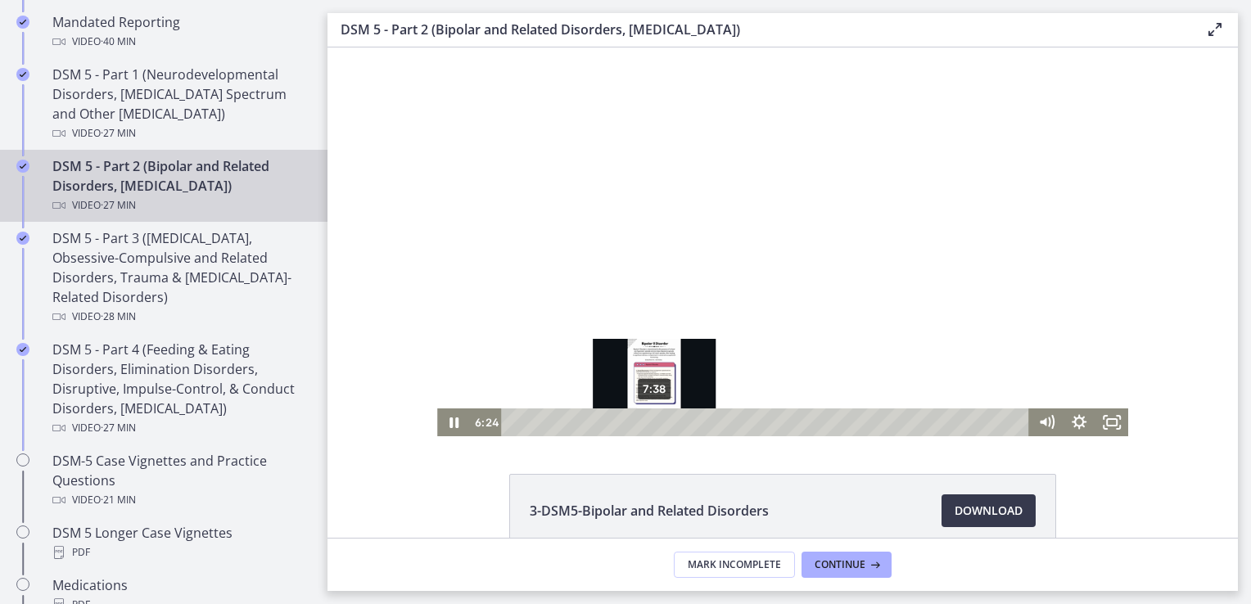
click at [655, 424] on div "7:38" at bounding box center [768, 423] width 509 height 28
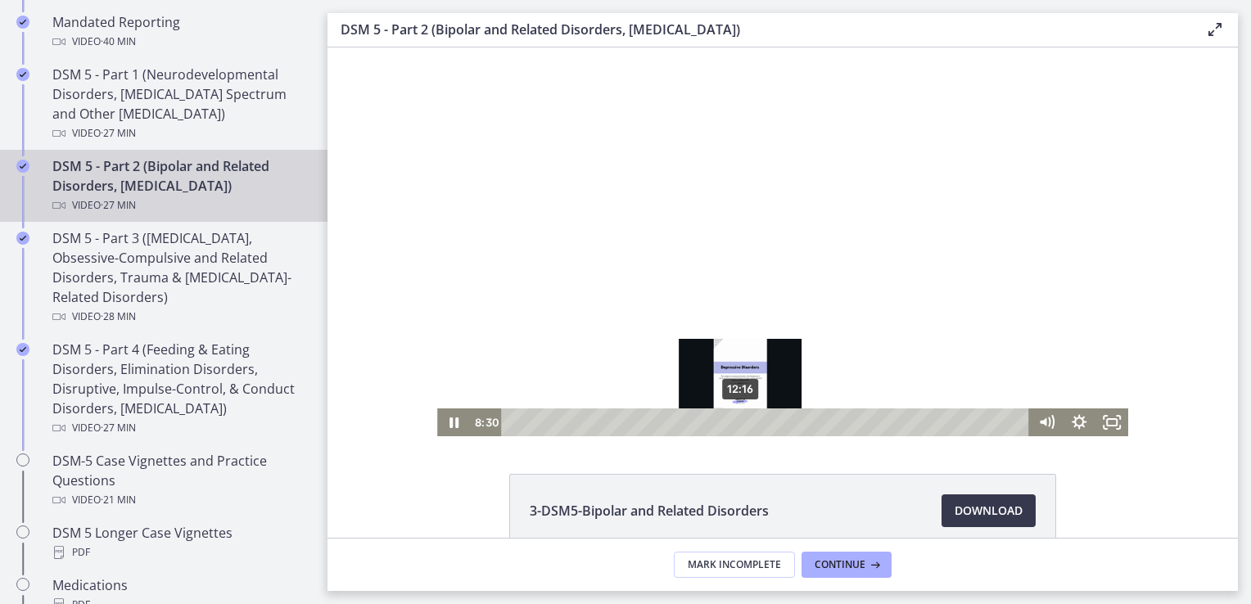
click at [735, 423] on div "12:16" at bounding box center [768, 423] width 509 height 28
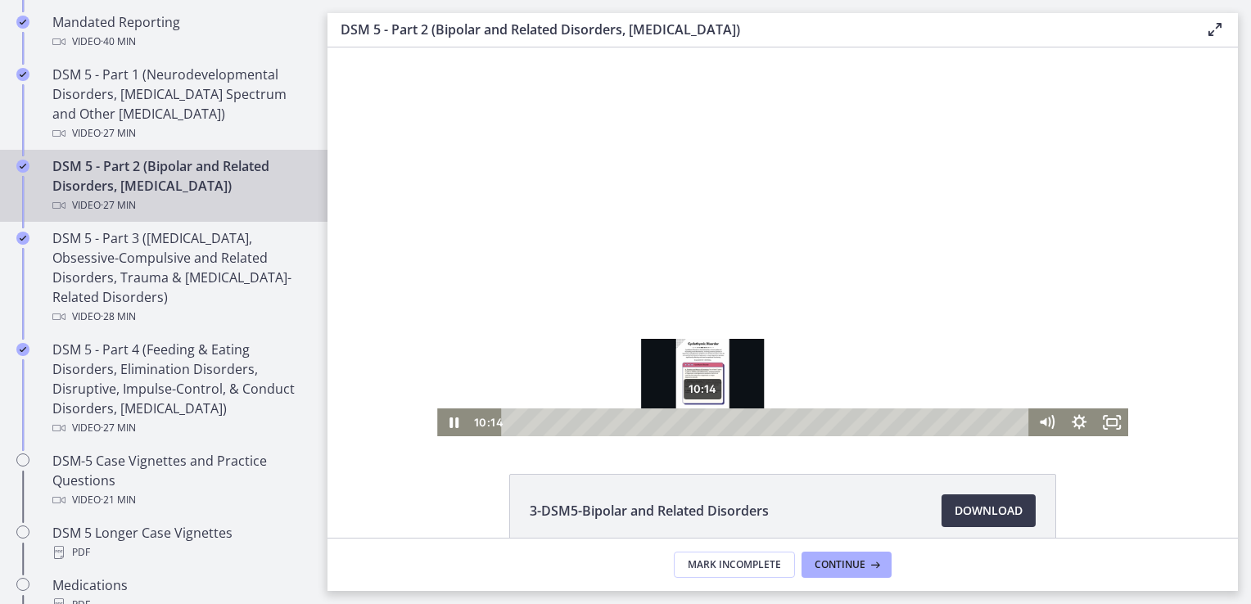
click at [697, 423] on div "10:14" at bounding box center [768, 423] width 509 height 28
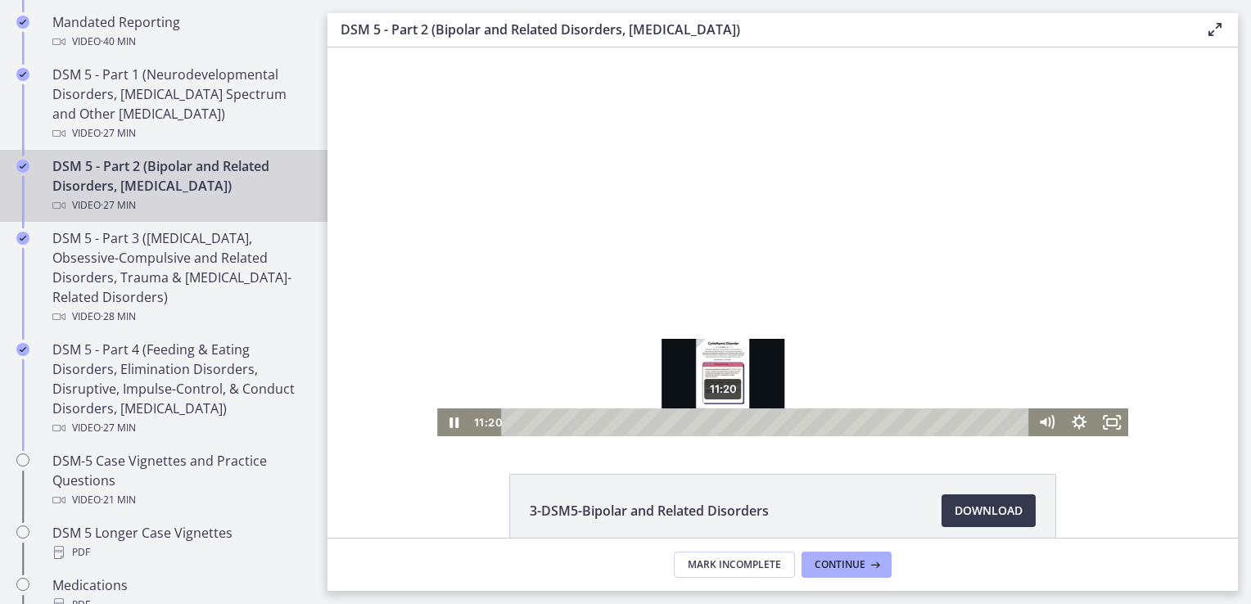
click at [717, 419] on div "11:20" at bounding box center [768, 423] width 509 height 28
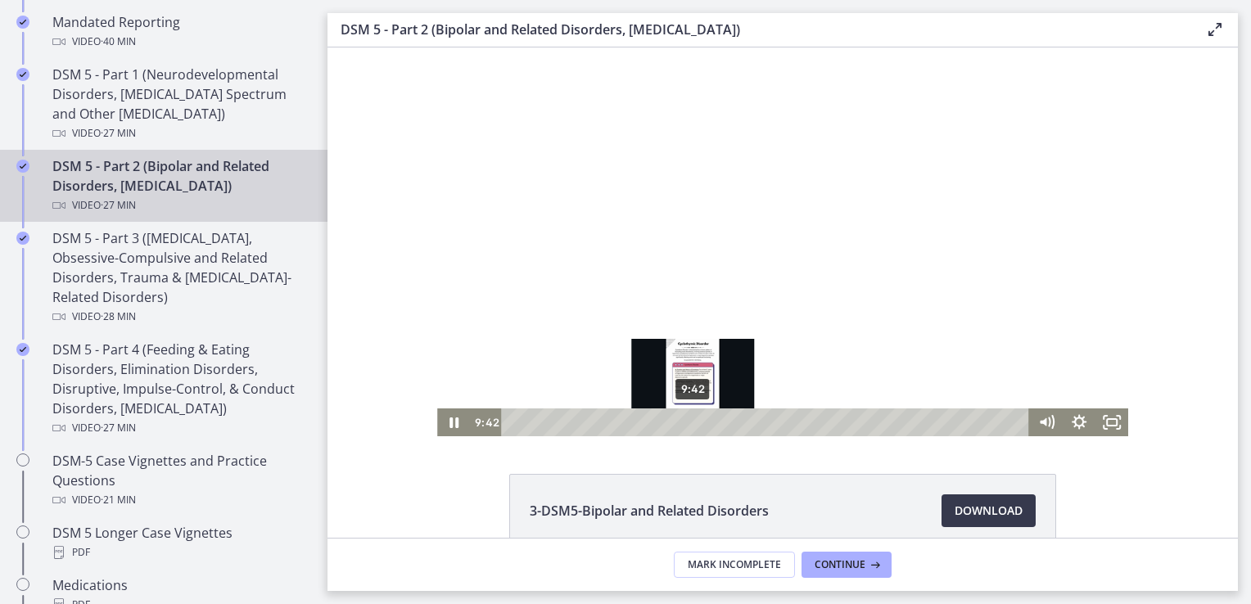
click at [687, 420] on div "9:42" at bounding box center [768, 423] width 509 height 28
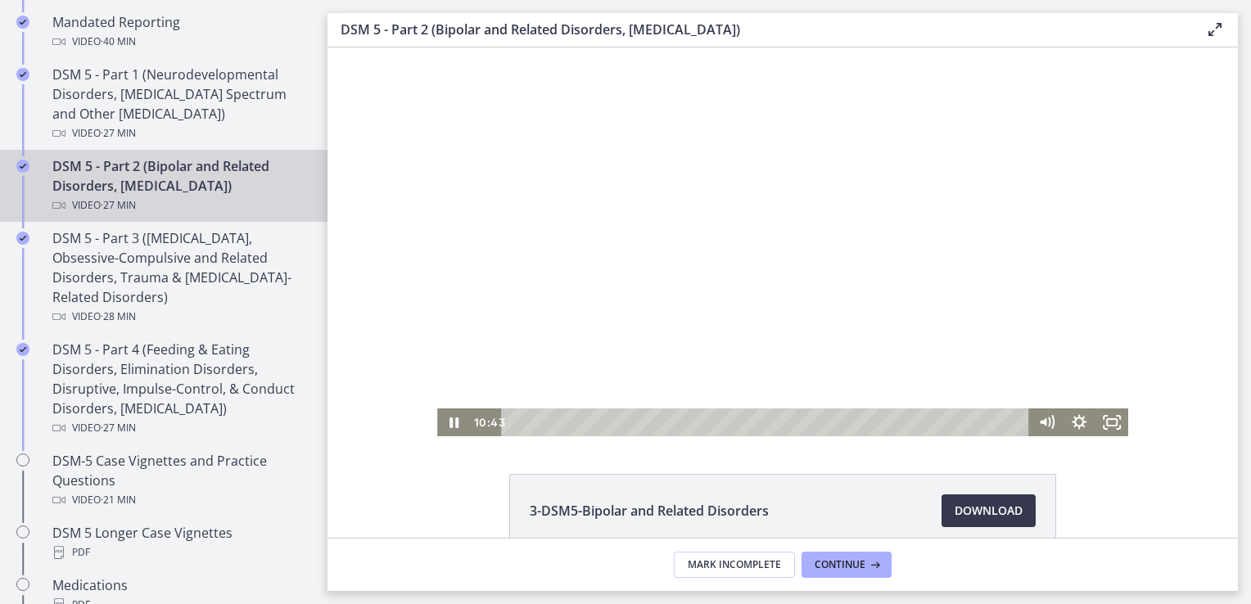
click at [771, 350] on div at bounding box center [782, 242] width 691 height 389
